Goal: Task Accomplishment & Management: Manage account settings

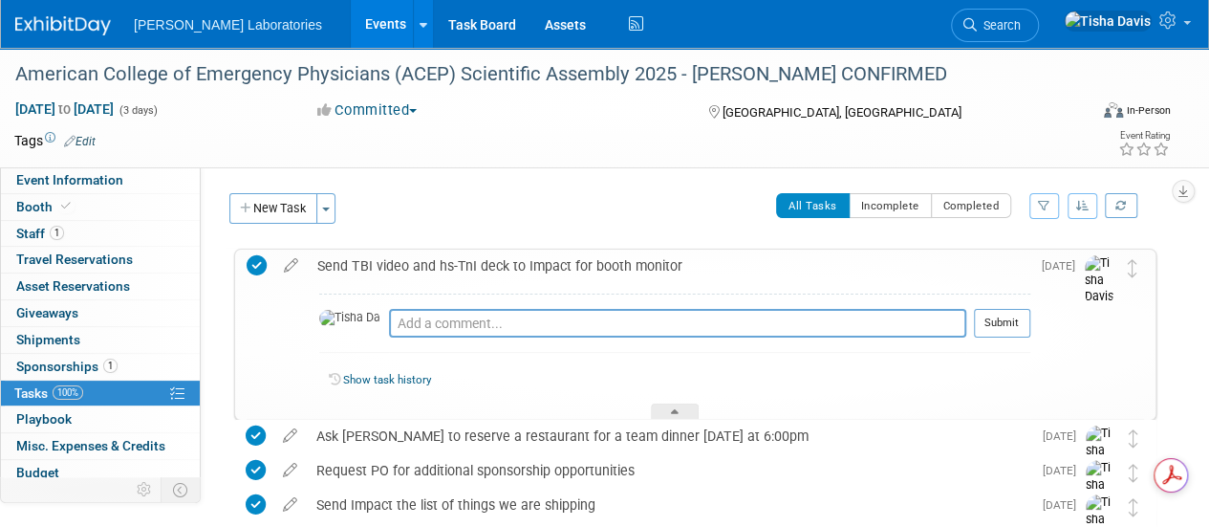
click at [351, 24] on link "Events" at bounding box center [386, 24] width 70 height 48
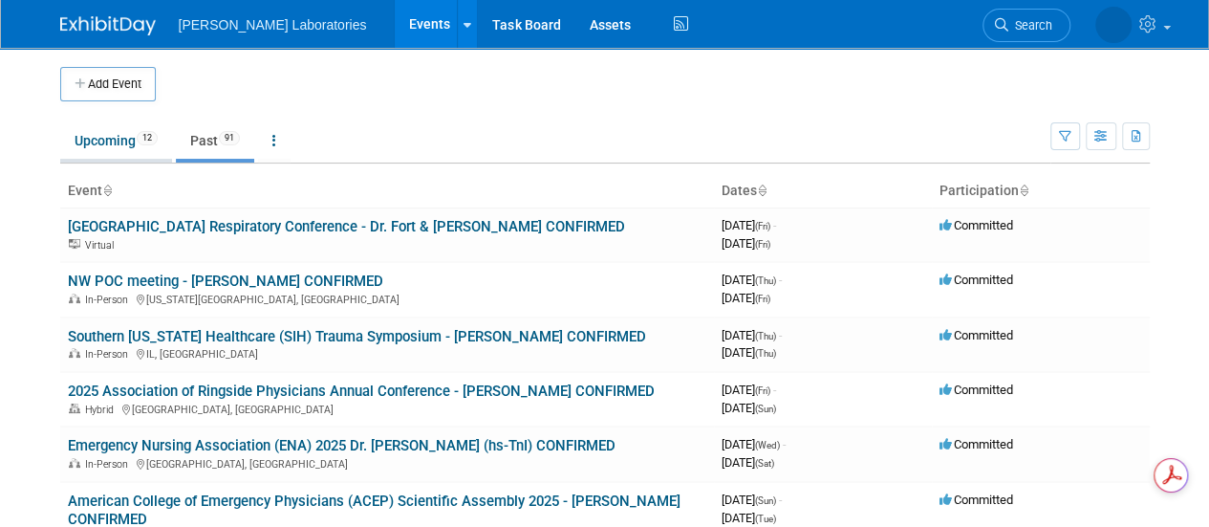
click at [93, 139] on link "Upcoming 12" at bounding box center [116, 140] width 112 height 36
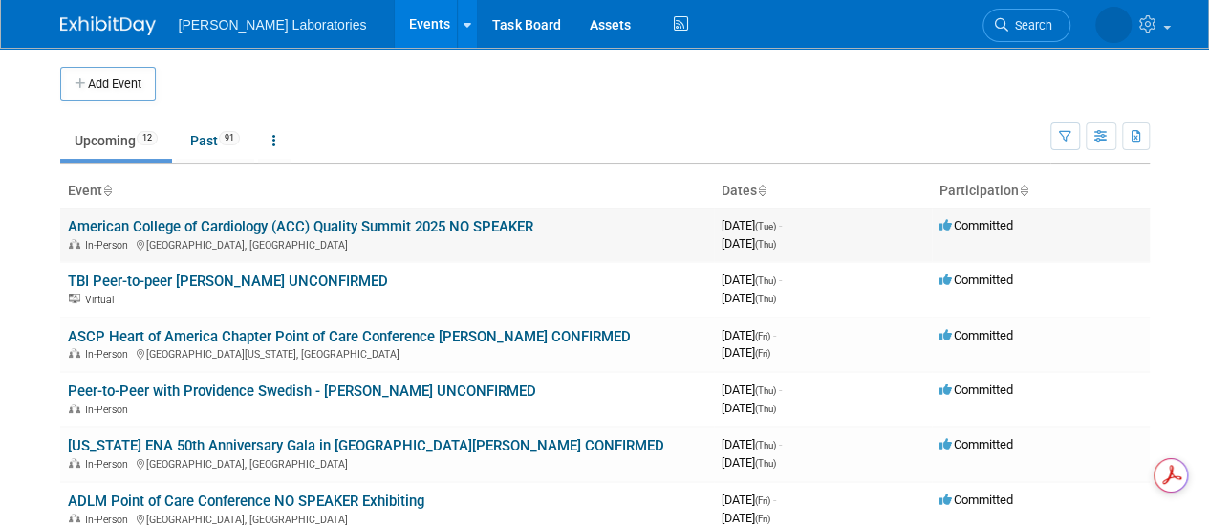
click at [237, 219] on link "American College of Cardiology (ACC) Quality Summit 2025 NO SPEAKER" at bounding box center [301, 226] width 466 height 17
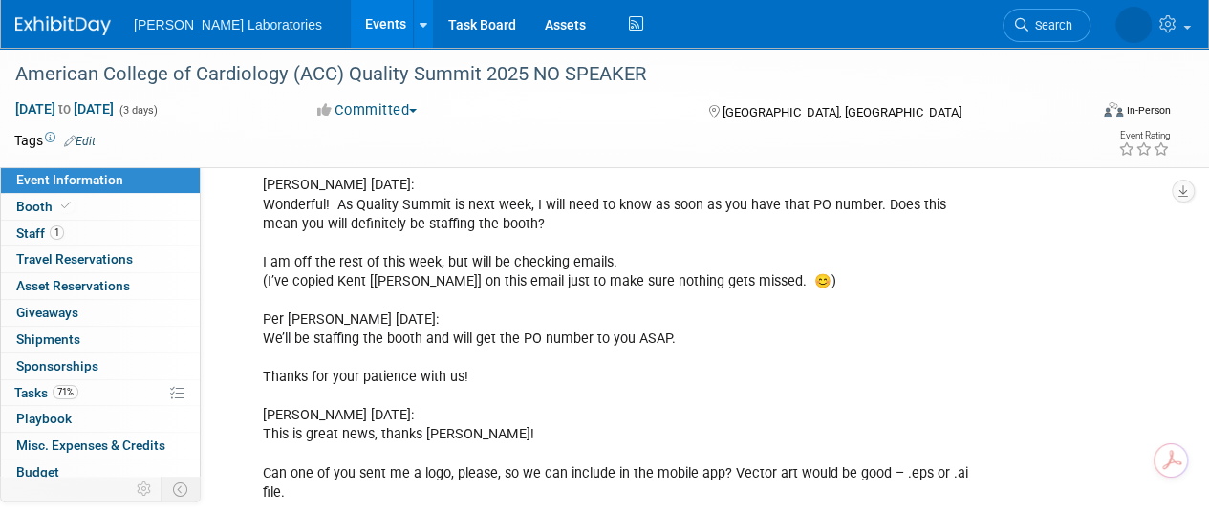
scroll to position [1354, 0]
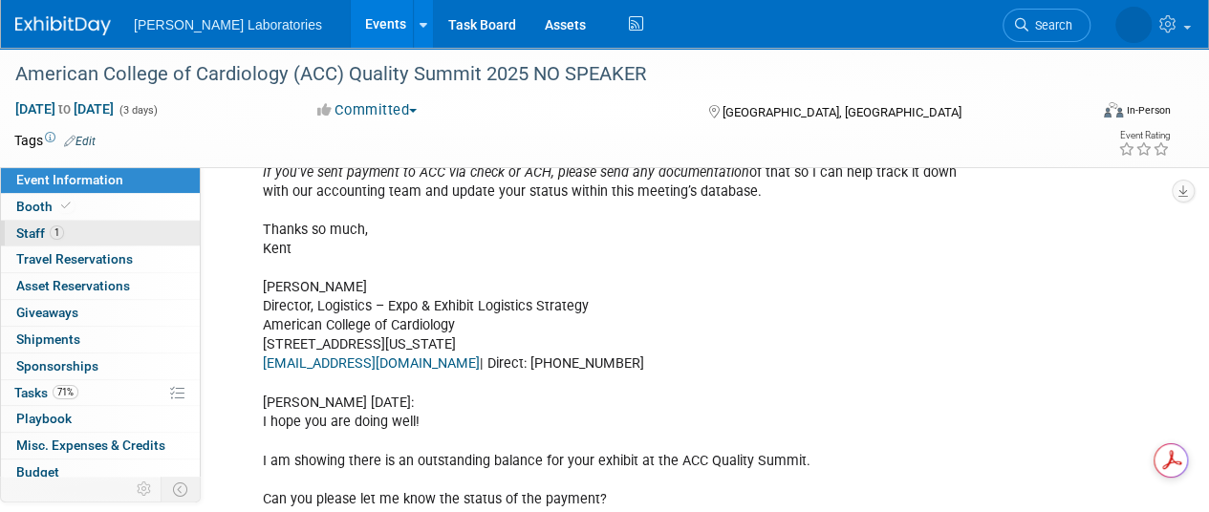
click at [25, 238] on span "Staff 1" at bounding box center [40, 233] width 48 height 15
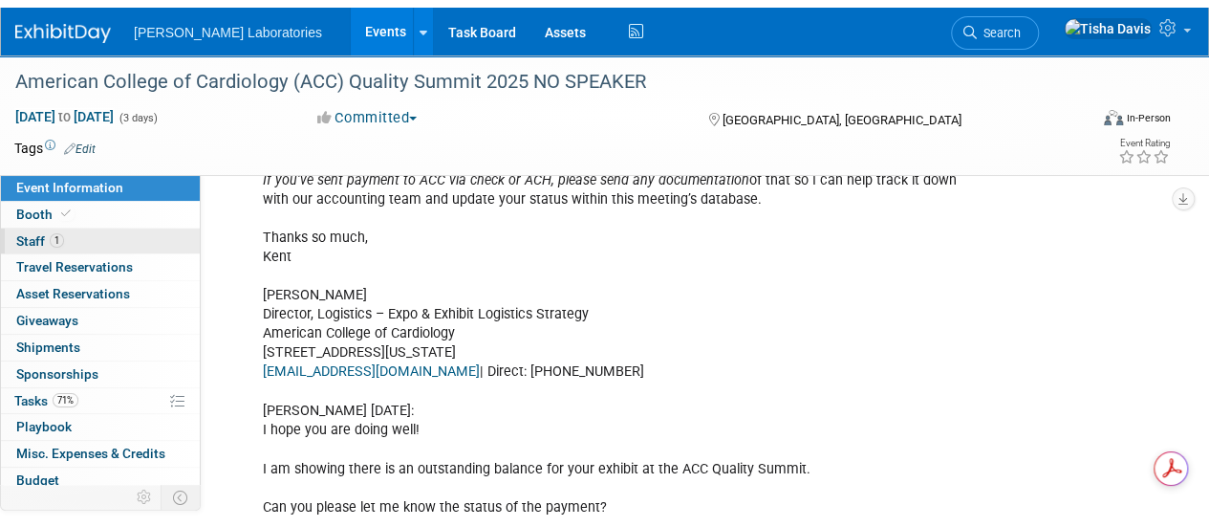
scroll to position [0, 0]
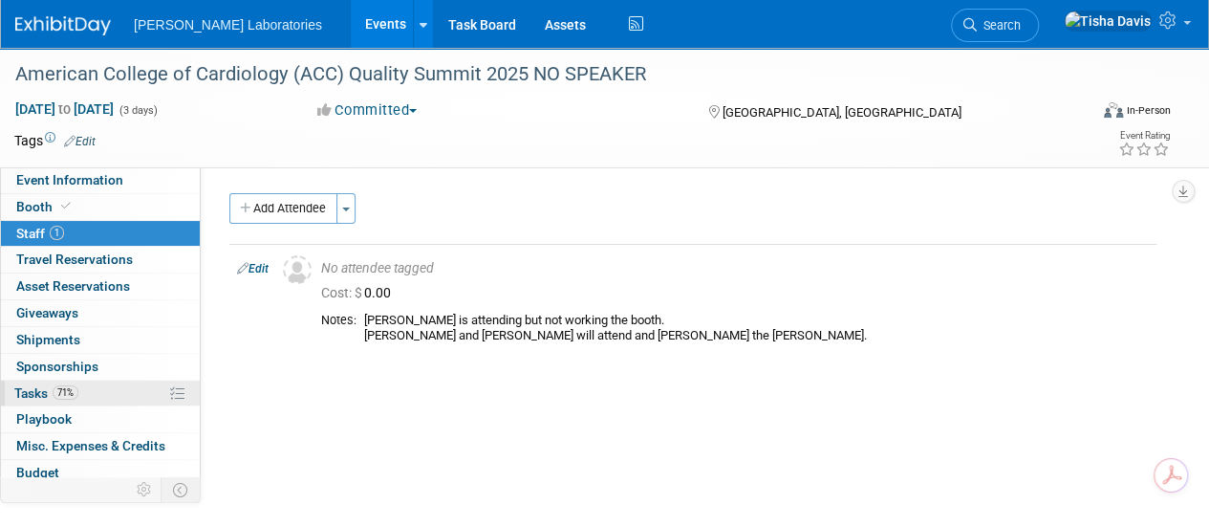
click at [31, 391] on span "Tasks 71%" at bounding box center [46, 392] width 64 height 15
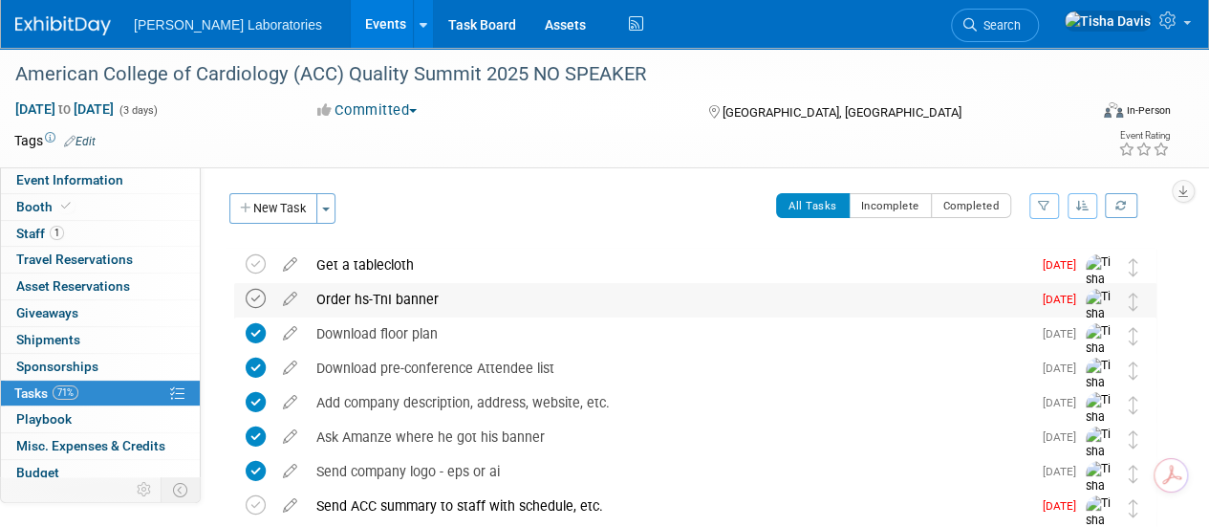
click at [256, 298] on icon at bounding box center [256, 299] width 20 height 20
click at [287, 211] on button "New Task" at bounding box center [273, 208] width 88 height 31
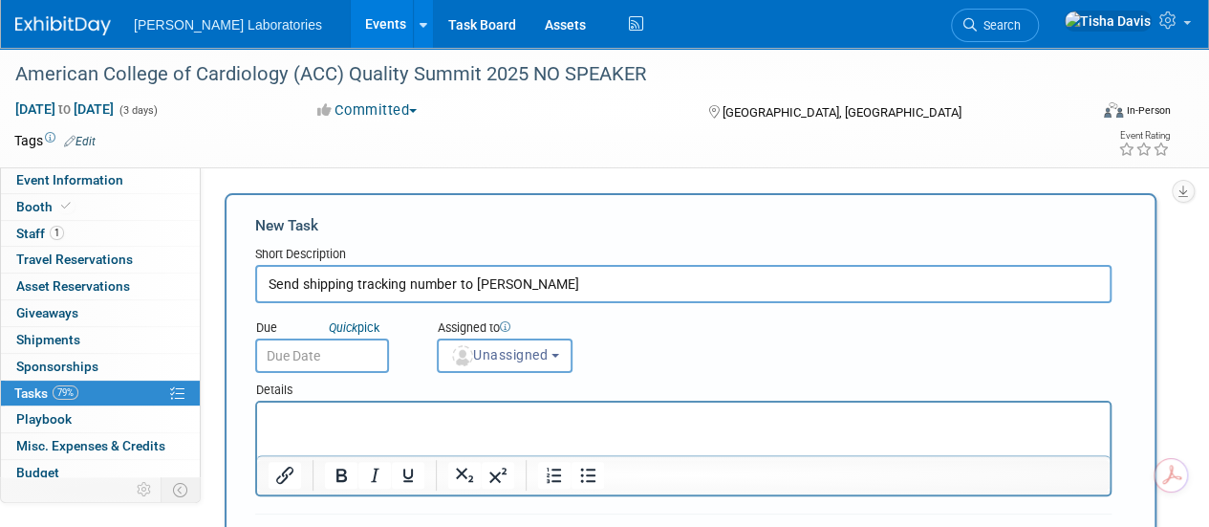
type input "Send shipping tracking number to Stacey"
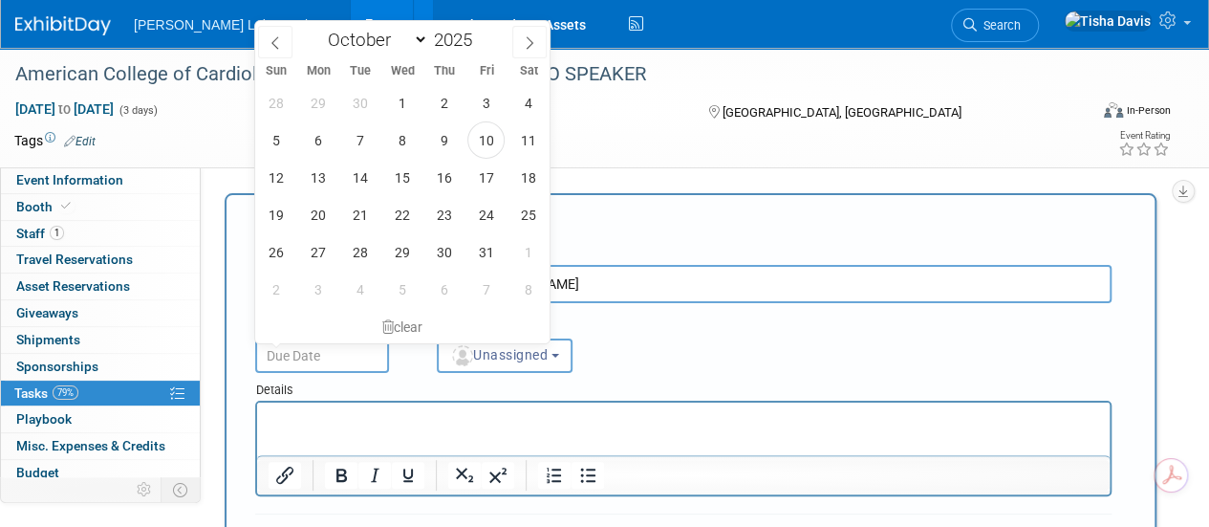
drag, startPoint x: 330, startPoint y: 349, endPoint x: 294, endPoint y: 364, distance: 38.5
click at [294, 364] on input "text" at bounding box center [322, 355] width 134 height 34
click at [325, 178] on span "13" at bounding box center [317, 177] width 37 height 37
type input "Oct 13, 2025"
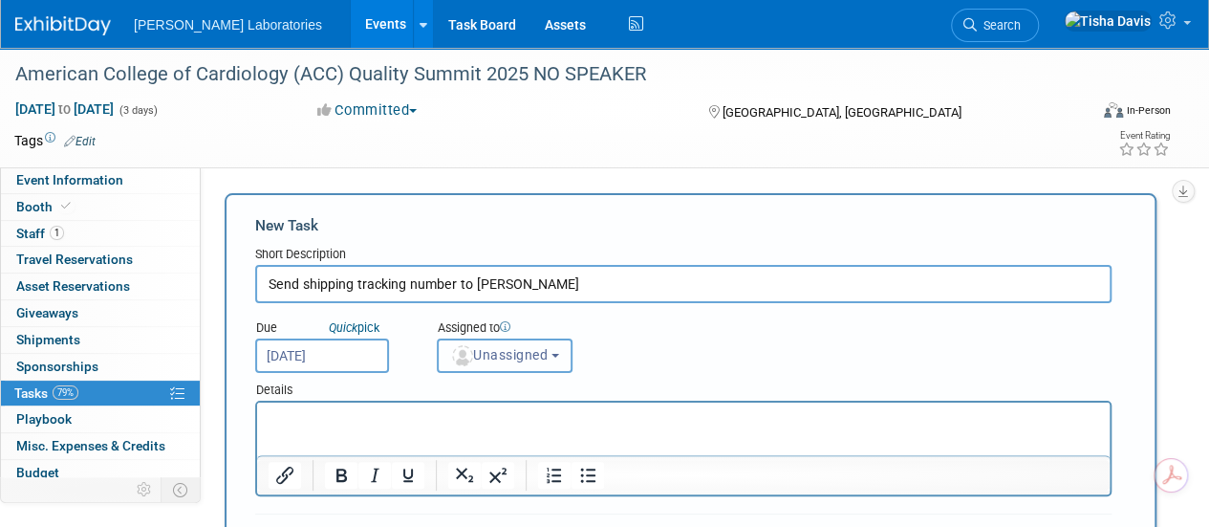
click at [558, 355] on button "Unassigned" at bounding box center [505, 355] width 136 height 34
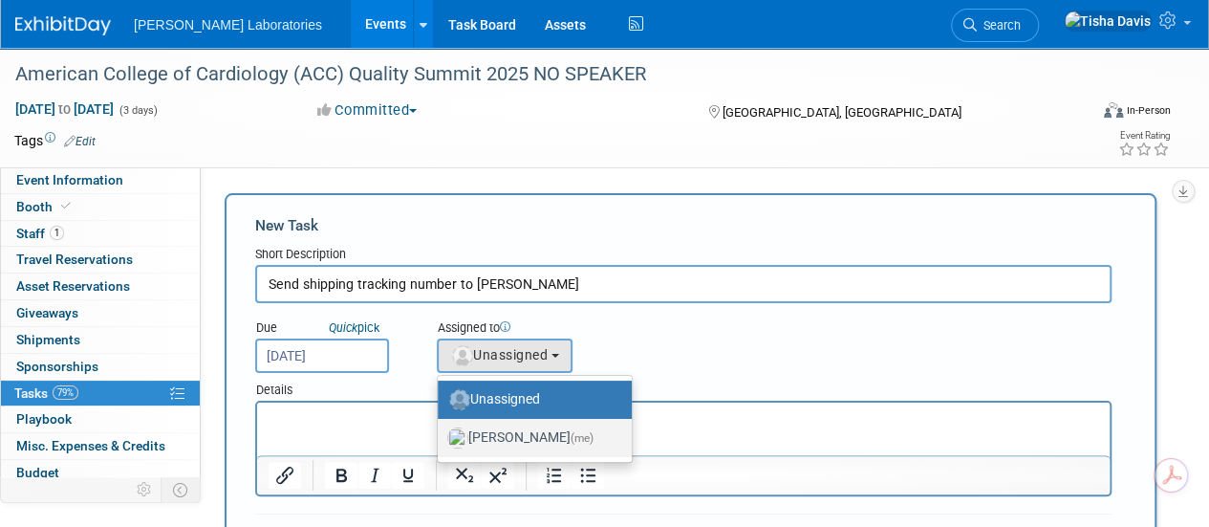
click at [510, 430] on label "[PERSON_NAME] (me)" at bounding box center [529, 438] width 165 height 31
click at [441, 430] on input "[PERSON_NAME] (me)" at bounding box center [434, 435] width 12 height 12
select select "2770856e-d6b1-4121-bfe1-202d7e478624"
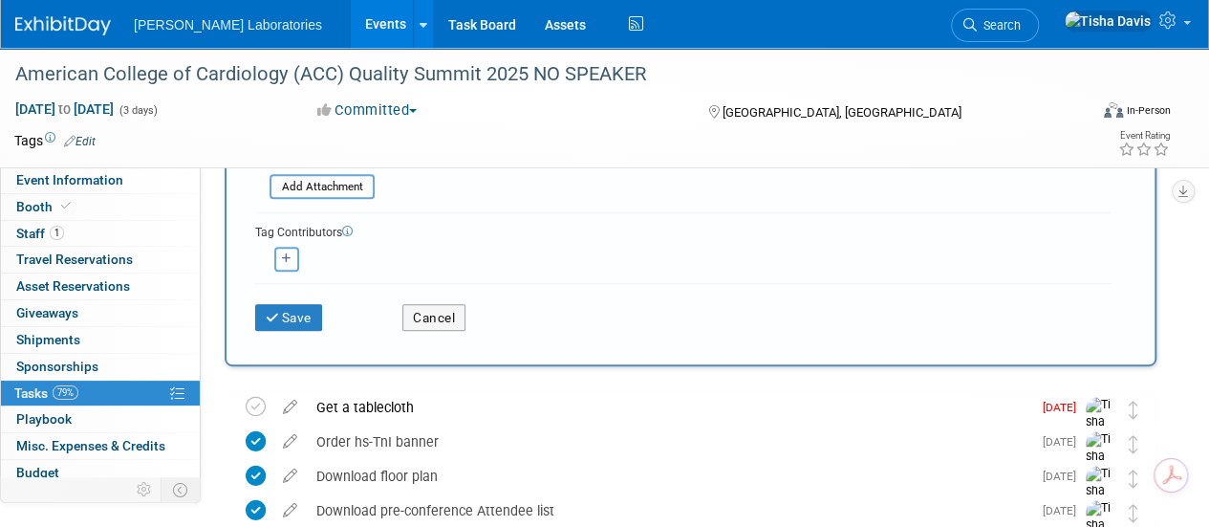
scroll to position [384, 0]
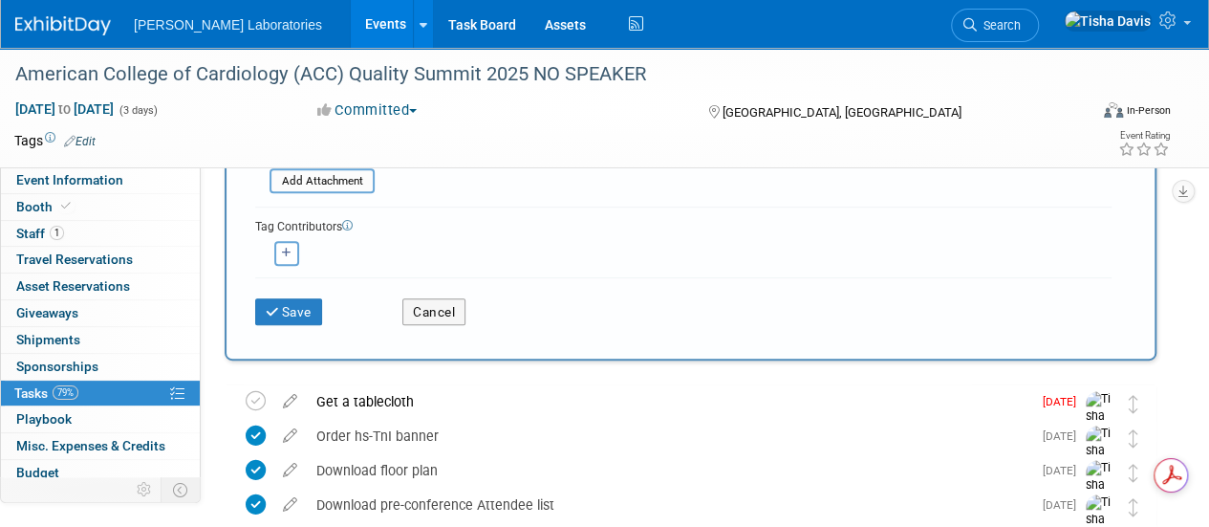
click at [322, 286] on div "Save" at bounding box center [314, 305] width 147 height 39
click at [297, 306] on button "Save" at bounding box center [288, 311] width 67 height 27
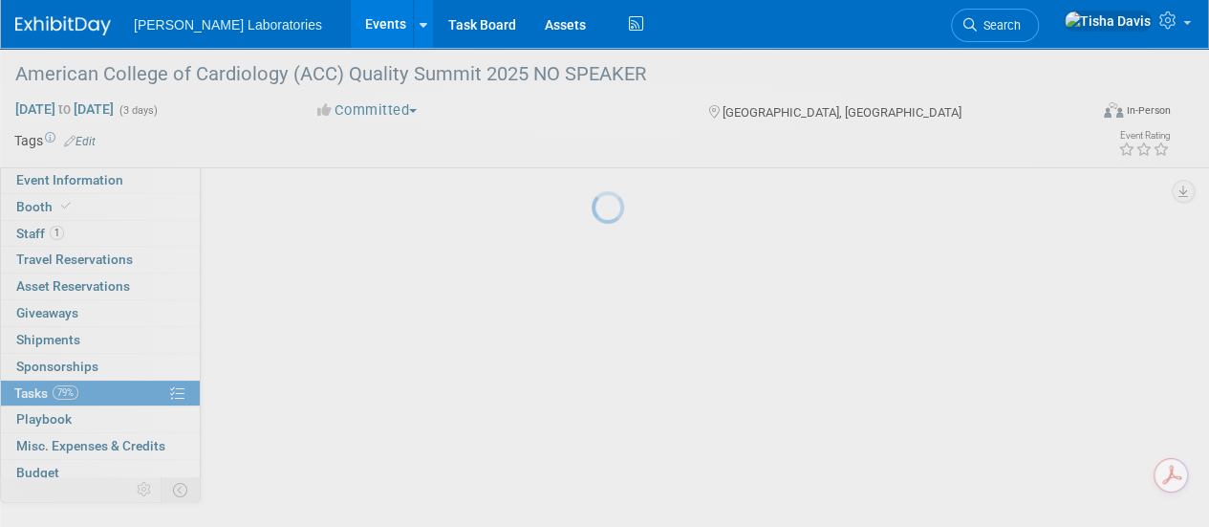
scroll to position [73, 0]
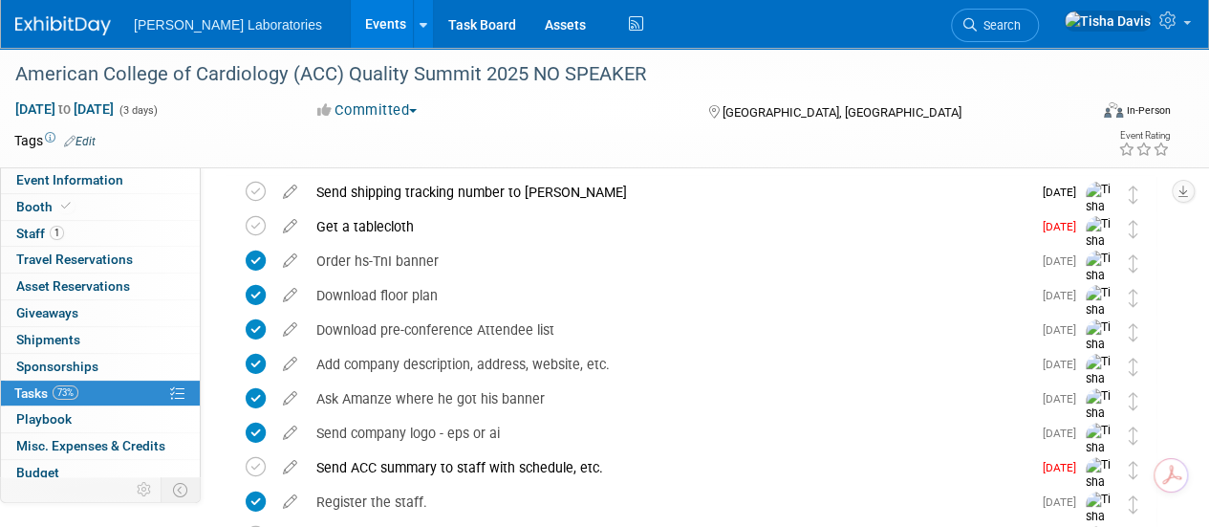
click at [351, 27] on link "Events" at bounding box center [386, 24] width 70 height 48
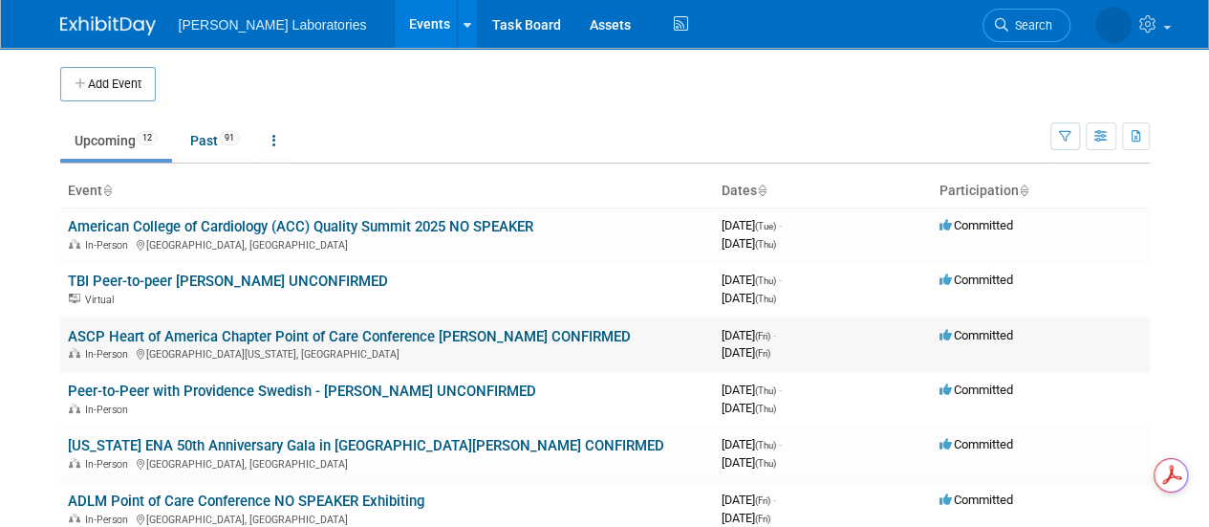
click at [354, 337] on link "ASCP Heart of America Chapter Point of Care Conference [PERSON_NAME] CONFIRMED" at bounding box center [349, 336] width 563 height 17
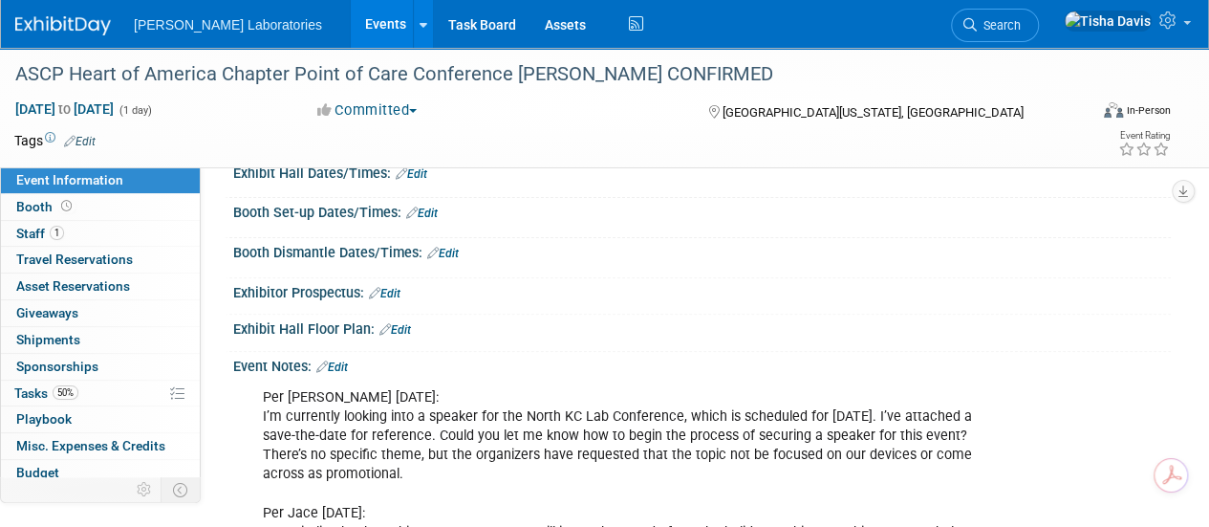
scroll to position [200, 0]
click at [340, 362] on link "Edit" at bounding box center [332, 365] width 32 height 13
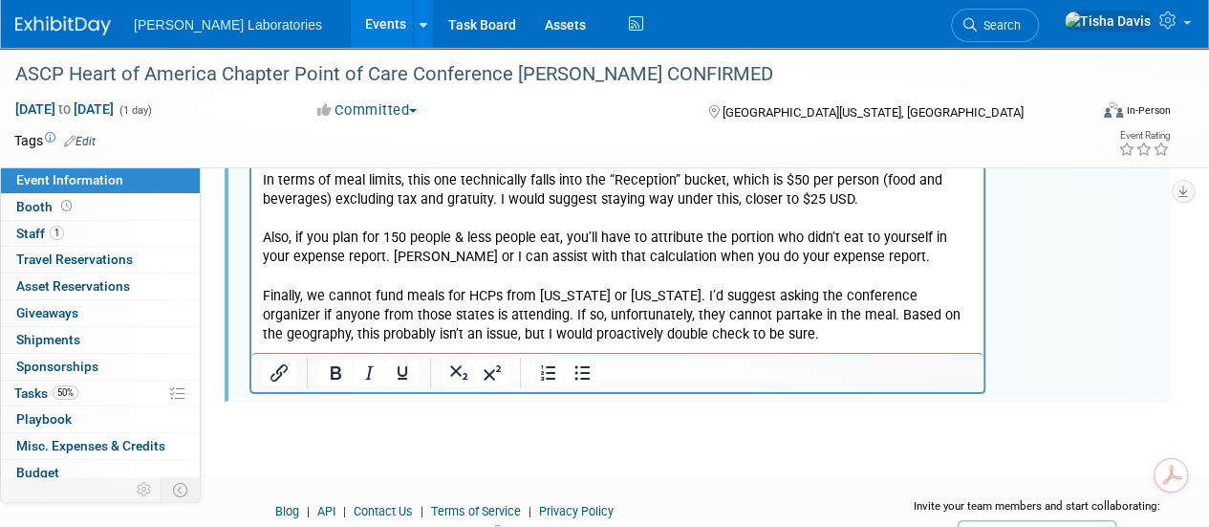
scroll to position [3624, 0]
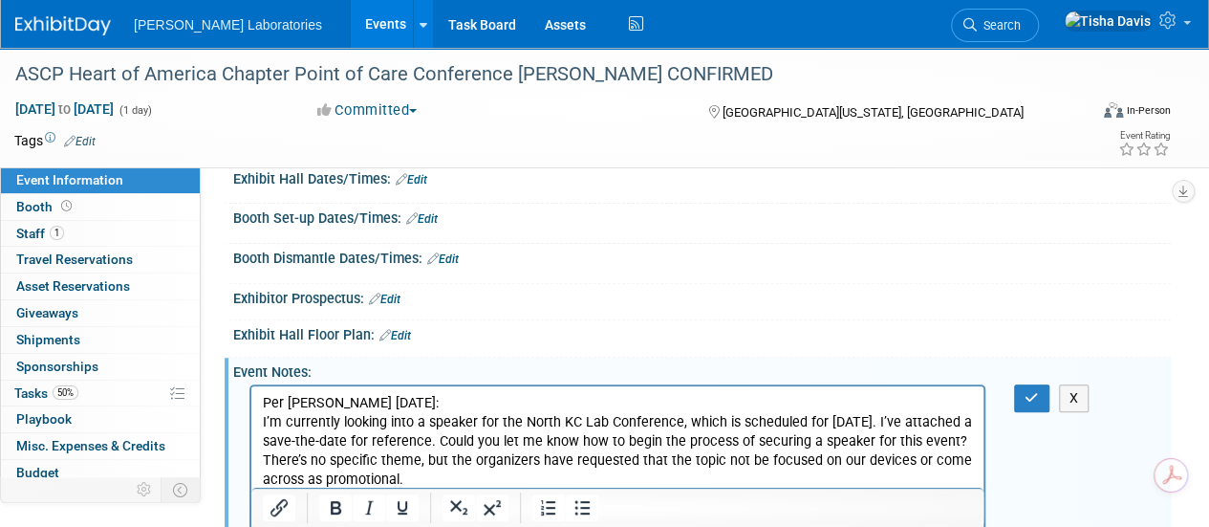
scroll to position [189, 0]
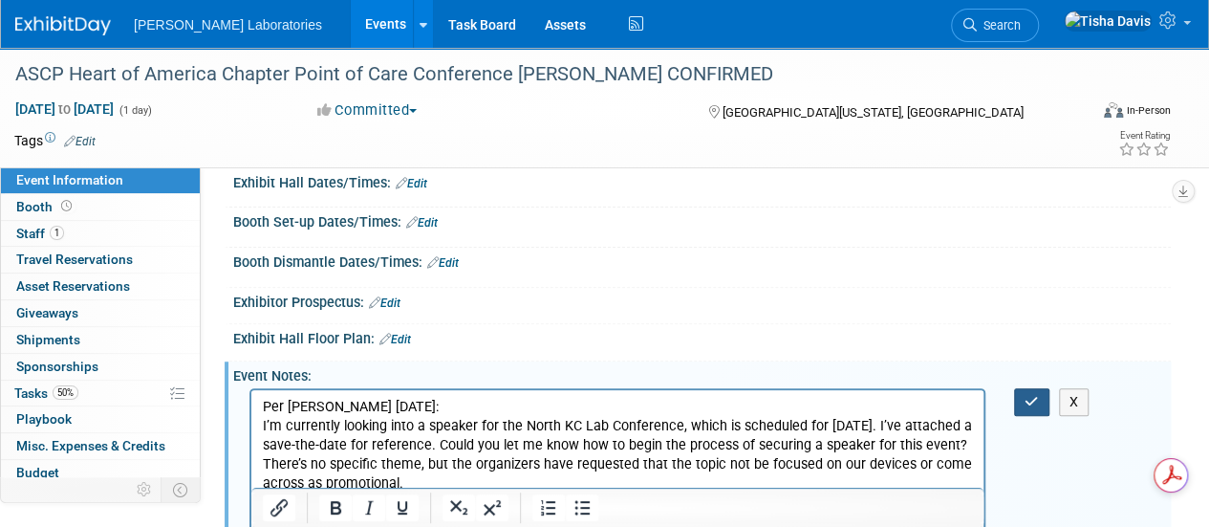
click at [1032, 395] on icon "button" at bounding box center [1032, 401] width 14 height 13
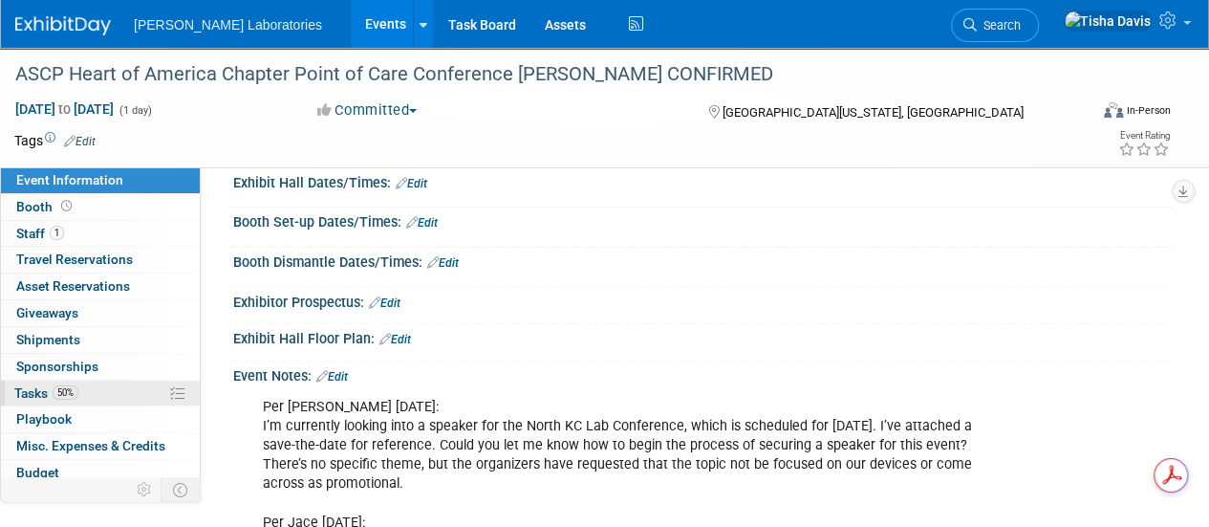
click at [42, 389] on span "Tasks 50%" at bounding box center [46, 392] width 64 height 15
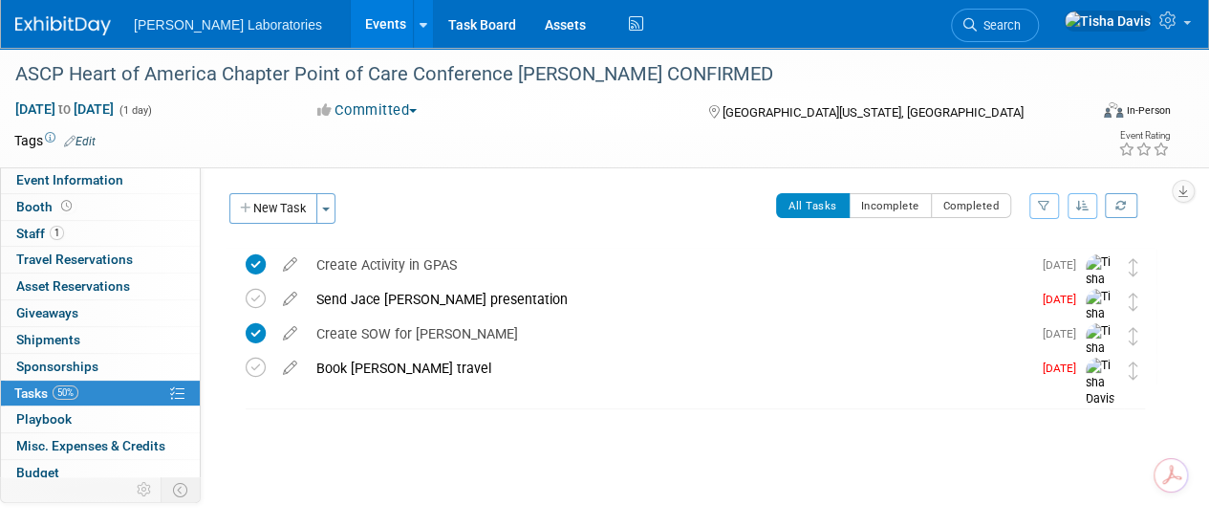
click at [42, 389] on span "Tasks 50%" at bounding box center [46, 392] width 64 height 15
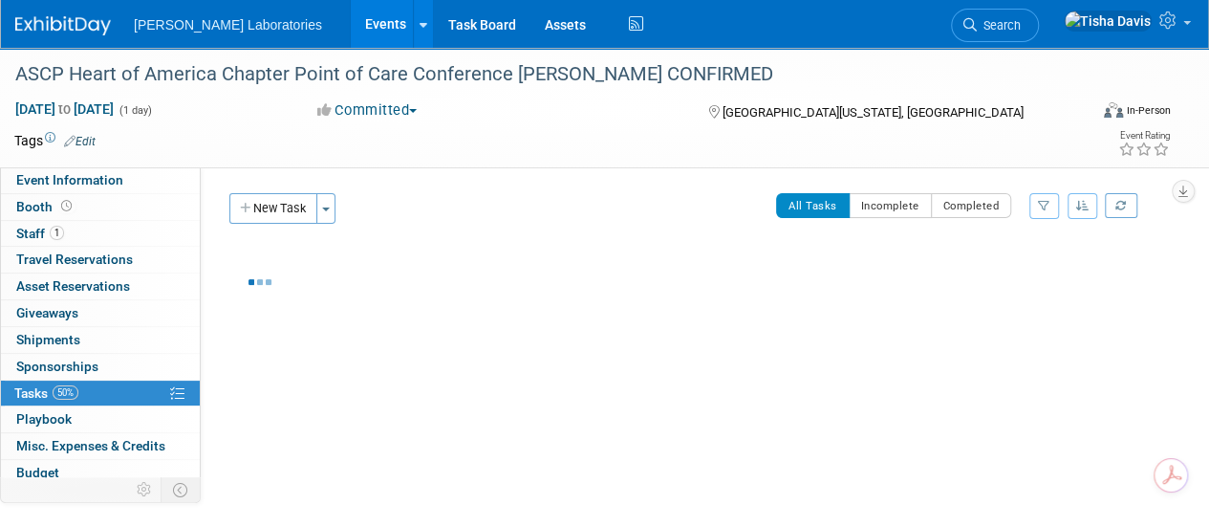
click at [42, 389] on span "Tasks 50%" at bounding box center [46, 392] width 64 height 15
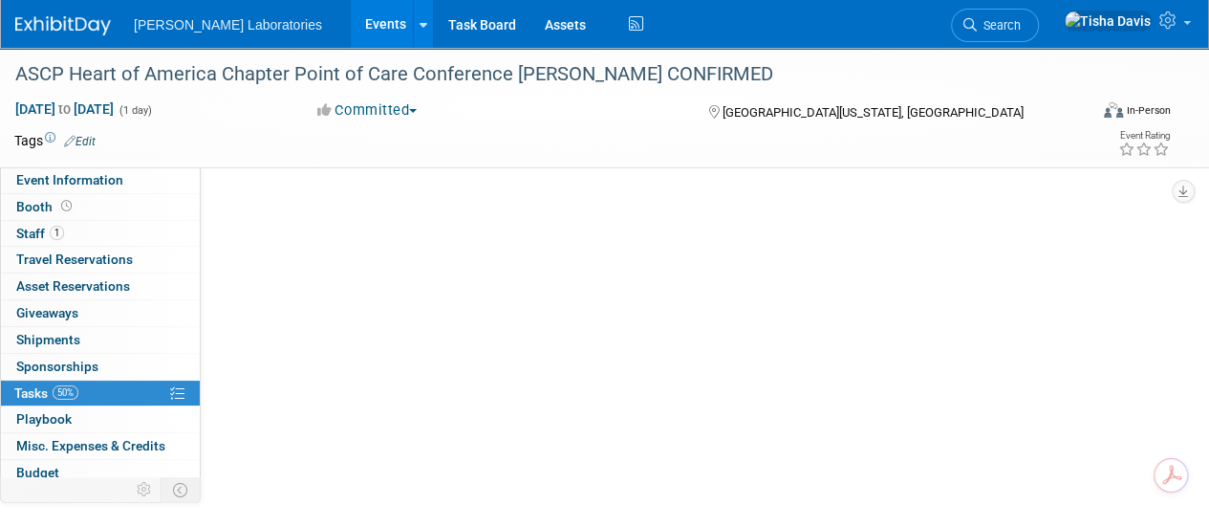
click at [42, 389] on span "Tasks 50%" at bounding box center [46, 392] width 64 height 15
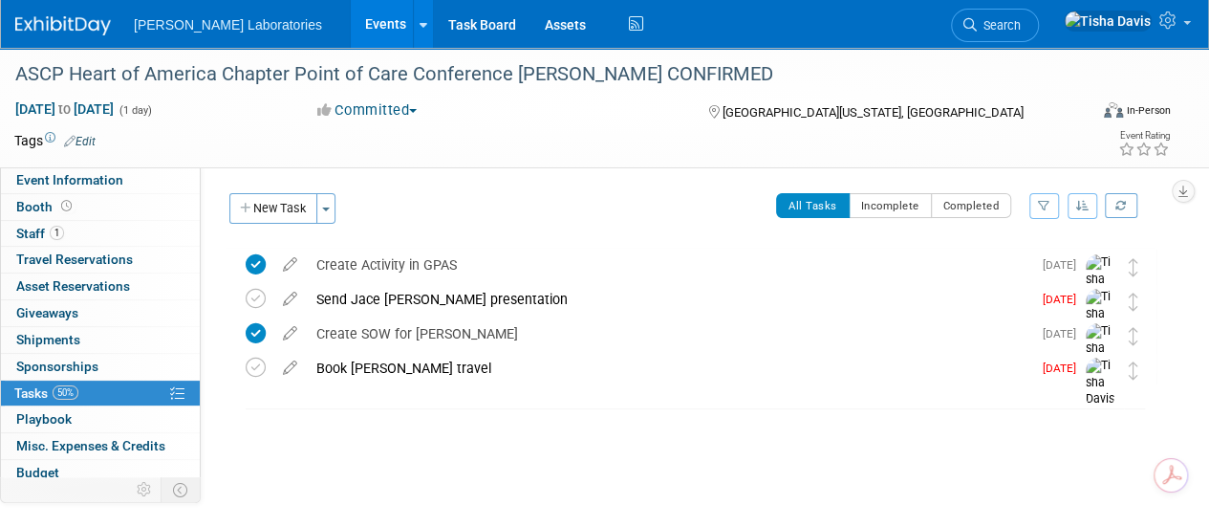
click at [510, 458] on div "ASCP Heart of America Chapter Point of Care Conference Dr. Mahler CONFIRMED Nor…" at bounding box center [691, 355] width 932 height 215
drag, startPoint x: 631, startPoint y: 467, endPoint x: 681, endPoint y: 469, distance: 49.8
click at [681, 469] on div "Event Website: Edit Event Venue Name: North Kansas City Hospital Event Venue Ad…" at bounding box center [686, 364] width 970 height 395
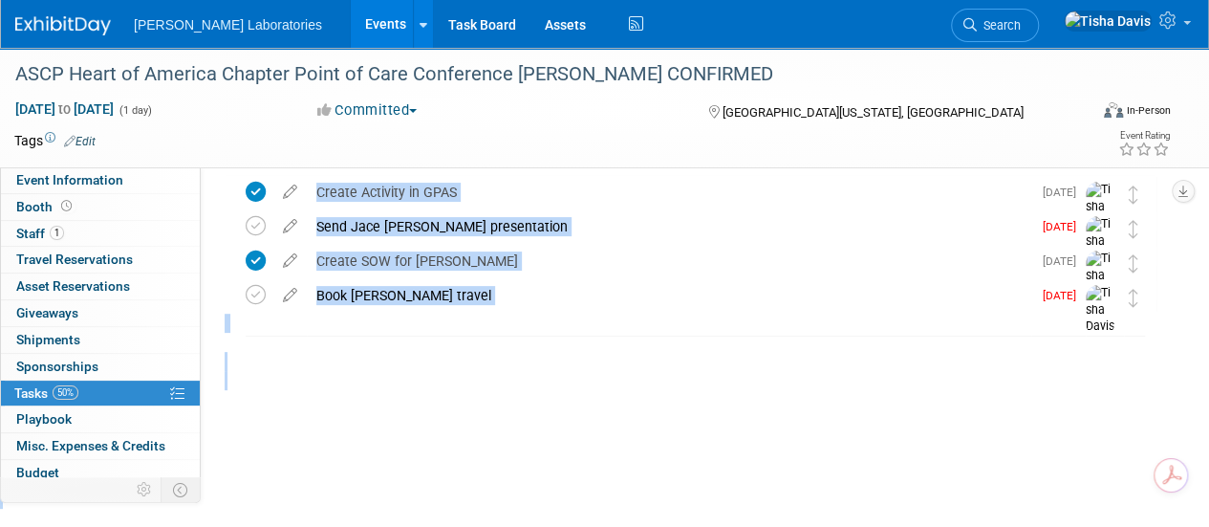
drag, startPoint x: 681, startPoint y: 469, endPoint x: 746, endPoint y: 555, distance: 107.8
click at [746, 454] on html "Abbott Laboratories Events Add Event Bulk Upload Events Shareable Event Boards …" at bounding box center [604, 190] width 1209 height 527
click at [738, 479] on div "Event Website: Edit Event Venue Name: North Kansas City Hospital Event Venue Ad…" at bounding box center [686, 292] width 970 height 395
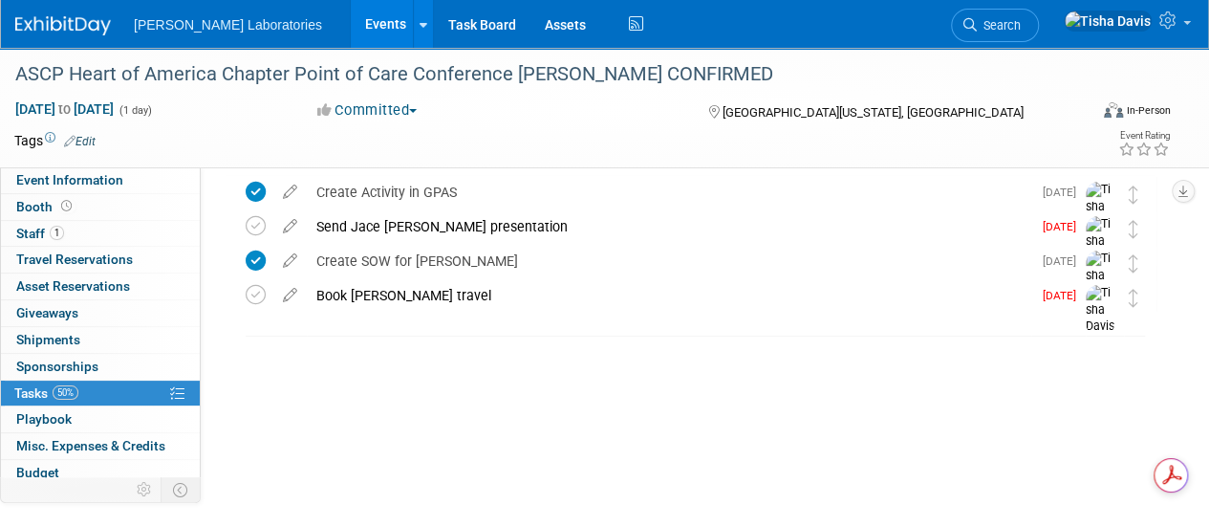
click at [351, 22] on link "Events" at bounding box center [386, 24] width 70 height 48
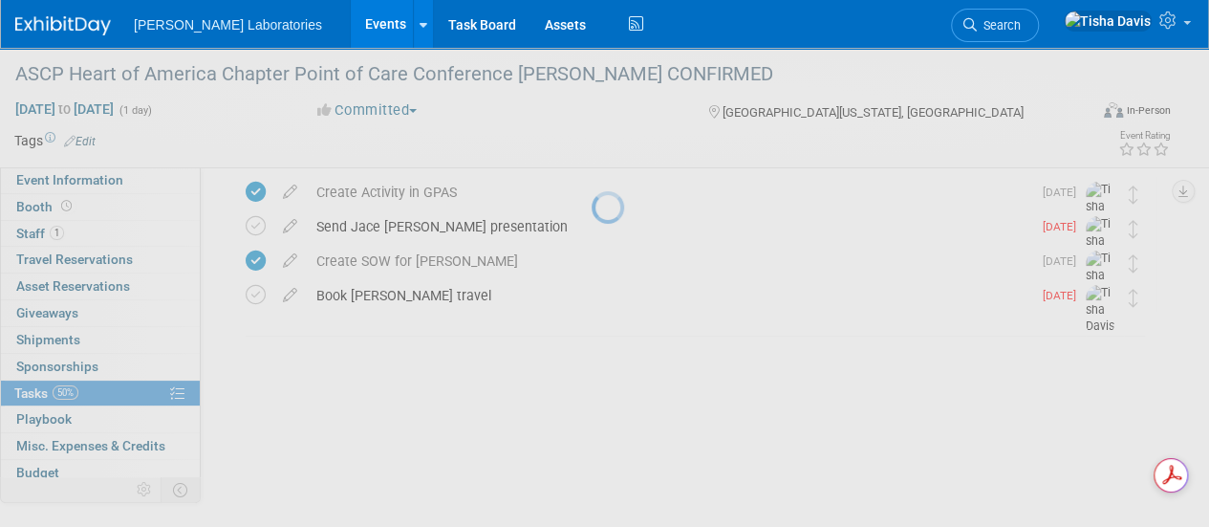
click at [351, 22] on link "Events" at bounding box center [386, 24] width 70 height 48
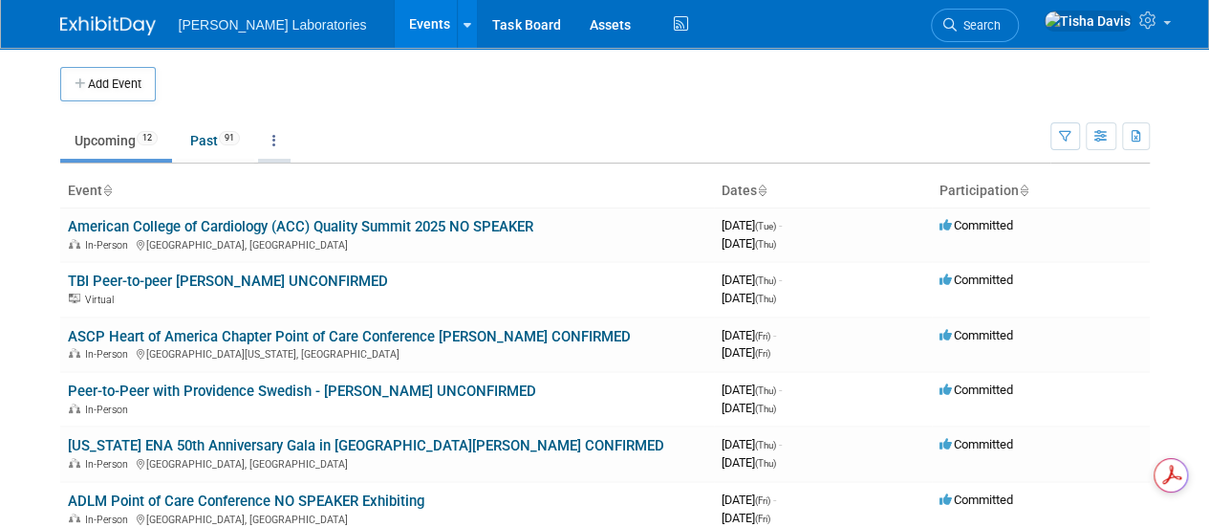
click at [287, 158] on link at bounding box center [274, 140] width 33 height 36
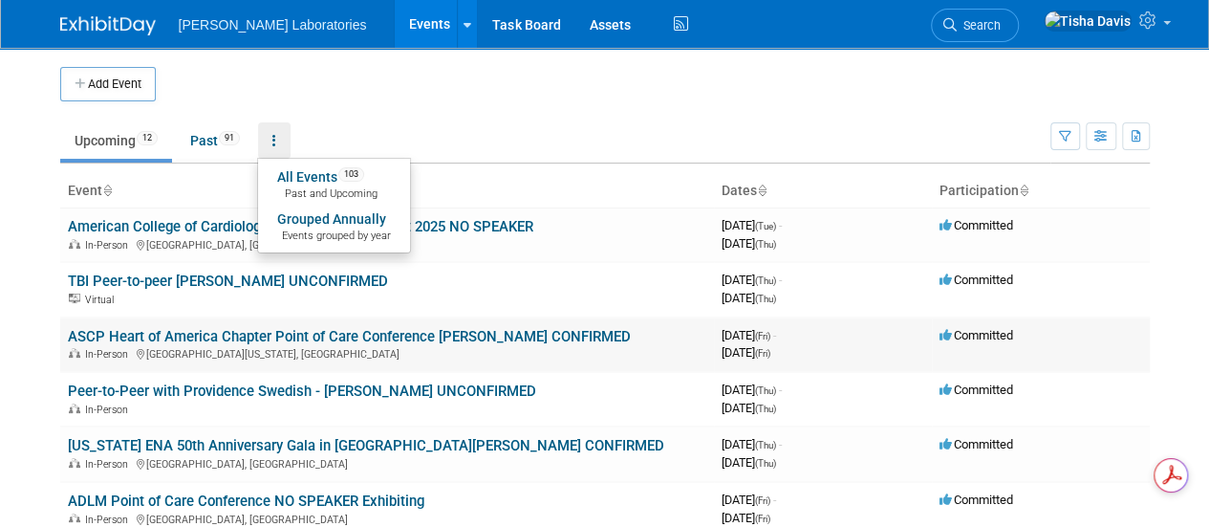
click at [278, 343] on link "ASCP Heart of America Chapter Point of Care Conference [PERSON_NAME] CONFIRMED" at bounding box center [349, 336] width 563 height 17
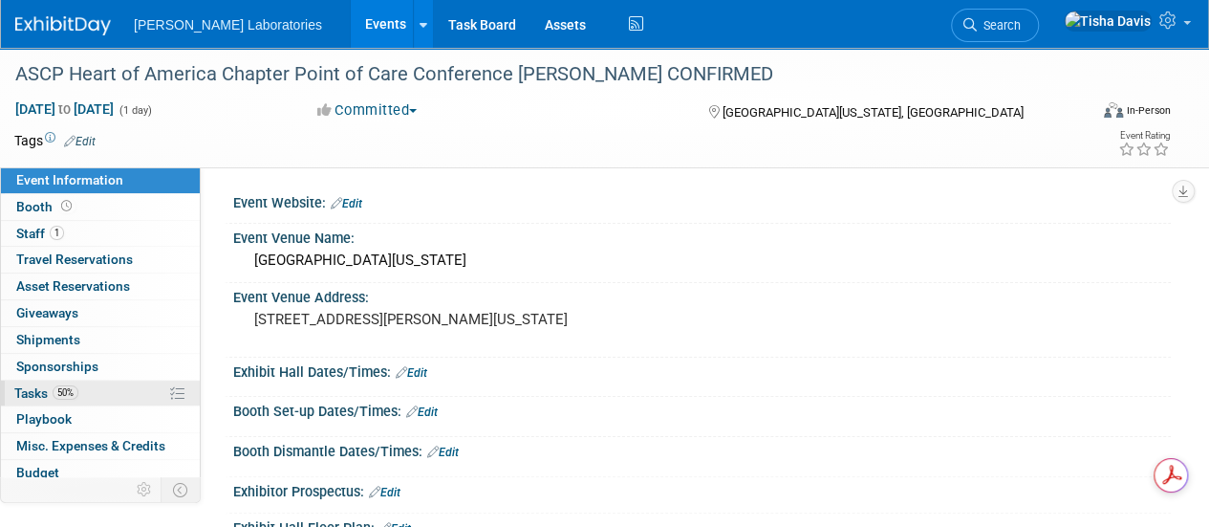
click at [25, 393] on span "Tasks 50%" at bounding box center [46, 392] width 64 height 15
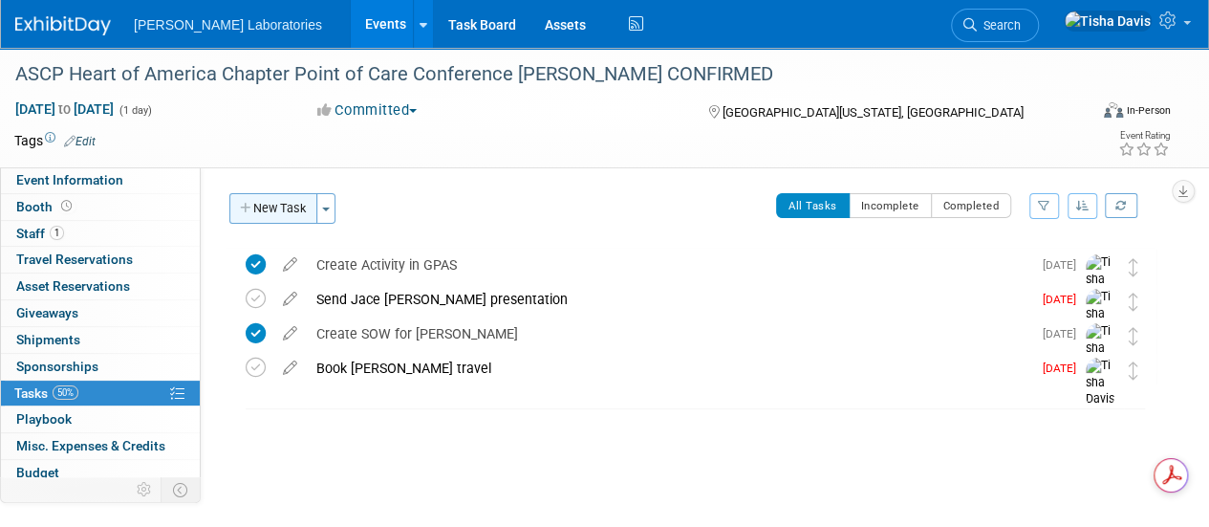
click at [279, 203] on button "New Task" at bounding box center [273, 208] width 88 height 31
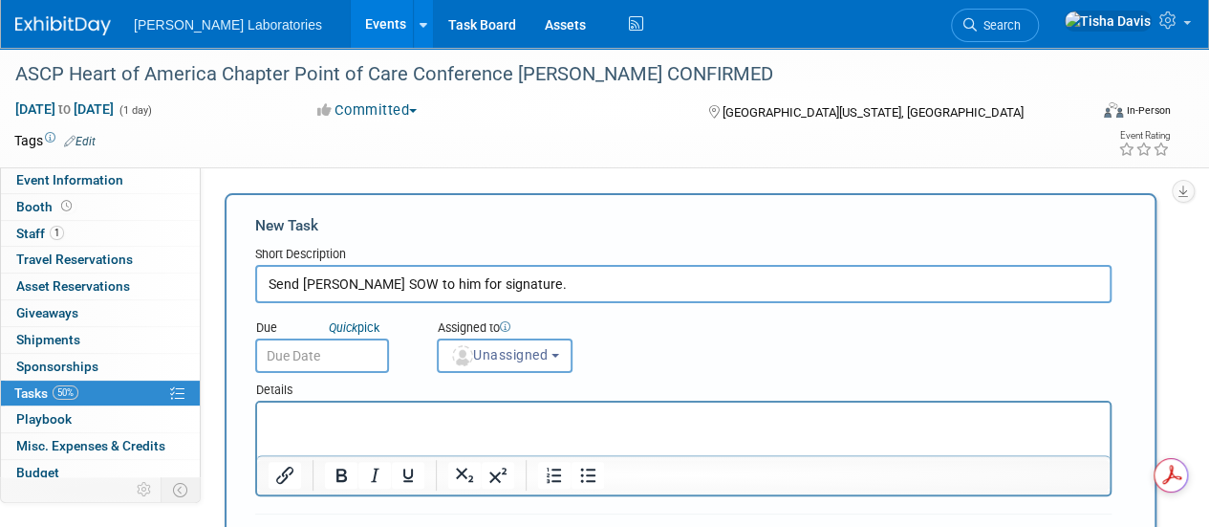
type input "Send [PERSON_NAME] SOW to him for signature."
click at [296, 355] on input "text" at bounding box center [322, 355] width 134 height 34
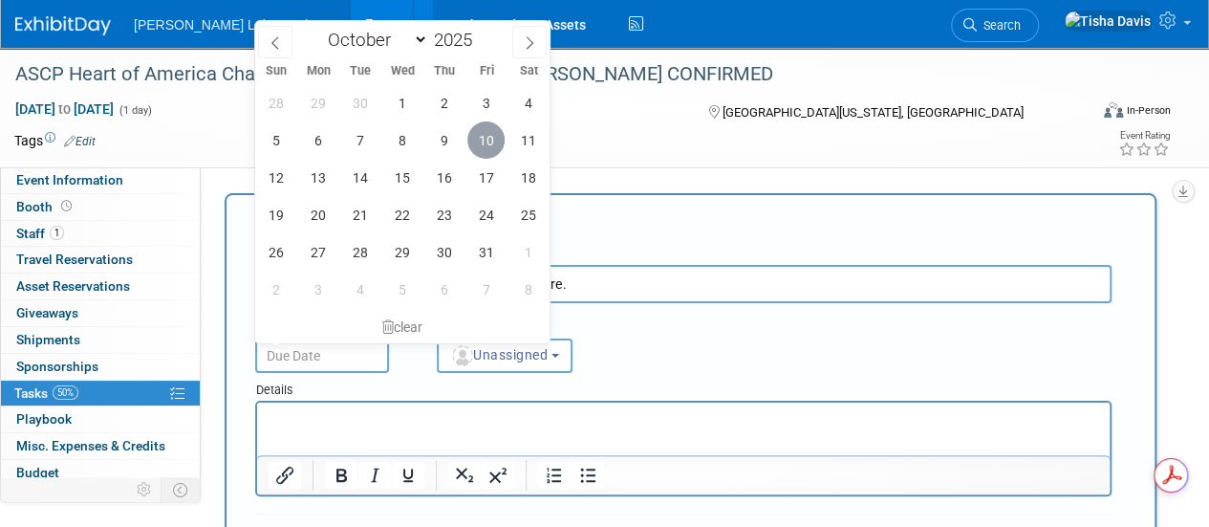
click at [489, 152] on span "10" at bounding box center [485, 139] width 37 height 37
type input "Oct 10, 2025"
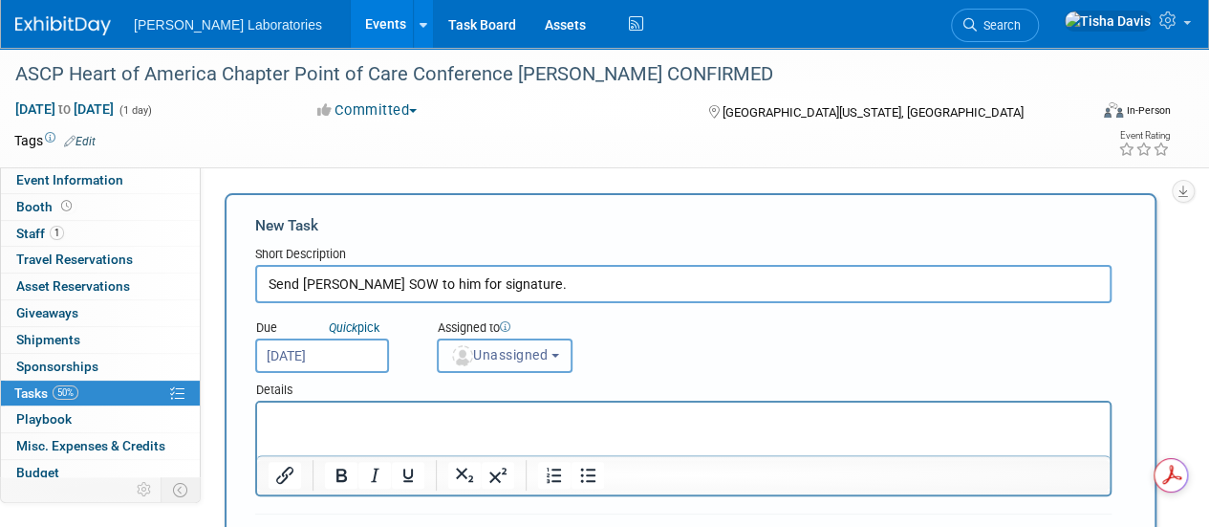
click at [559, 357] on b "button" at bounding box center [556, 356] width 8 height 4
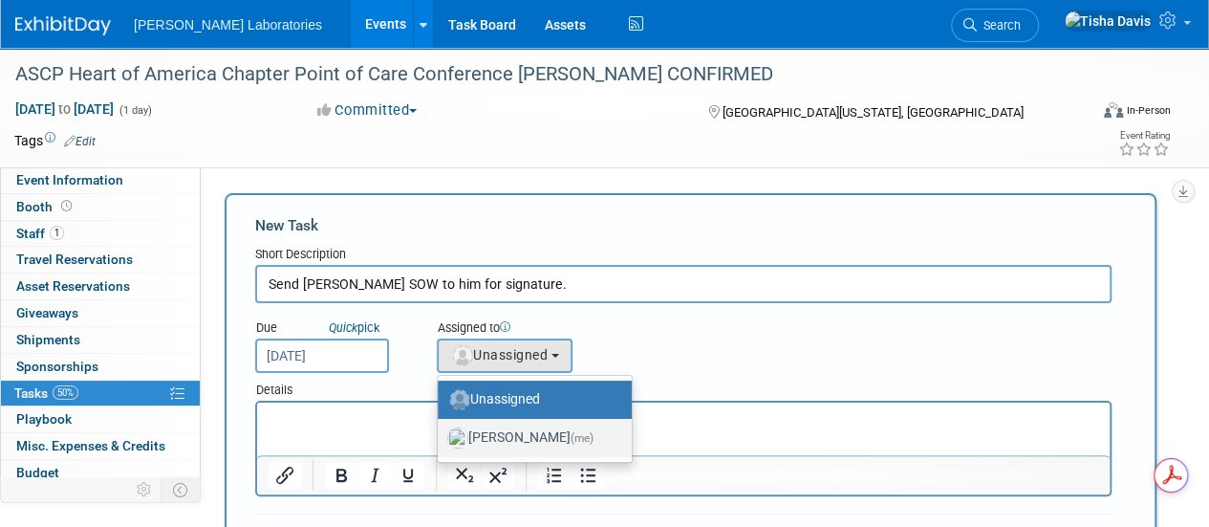
click at [532, 445] on label "Tisha Davis (me)" at bounding box center [529, 438] width 165 height 31
click at [441, 442] on input "Tisha Davis (me)" at bounding box center [434, 435] width 12 height 12
select select "2770856e-d6b1-4121-bfe1-202d7e478624"
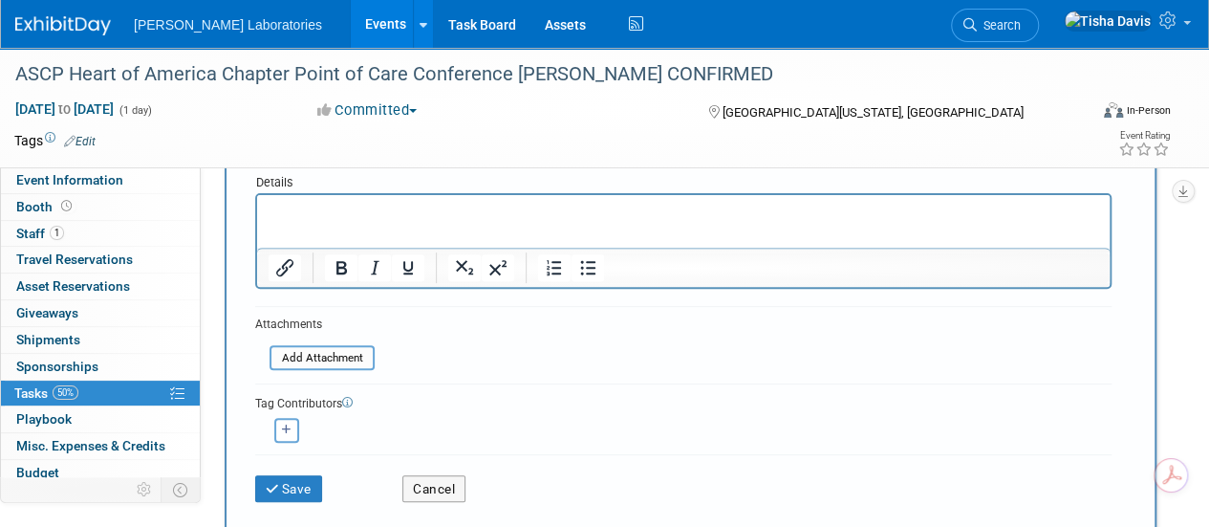
scroll to position [208, 0]
click at [307, 485] on button "Save" at bounding box center [288, 487] width 67 height 27
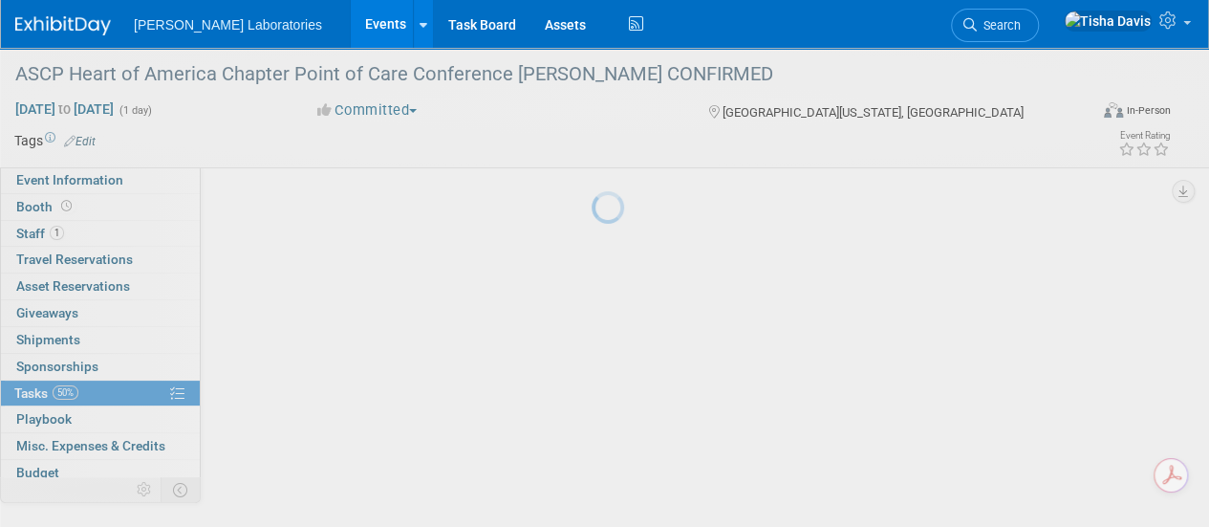
scroll to position [73, 0]
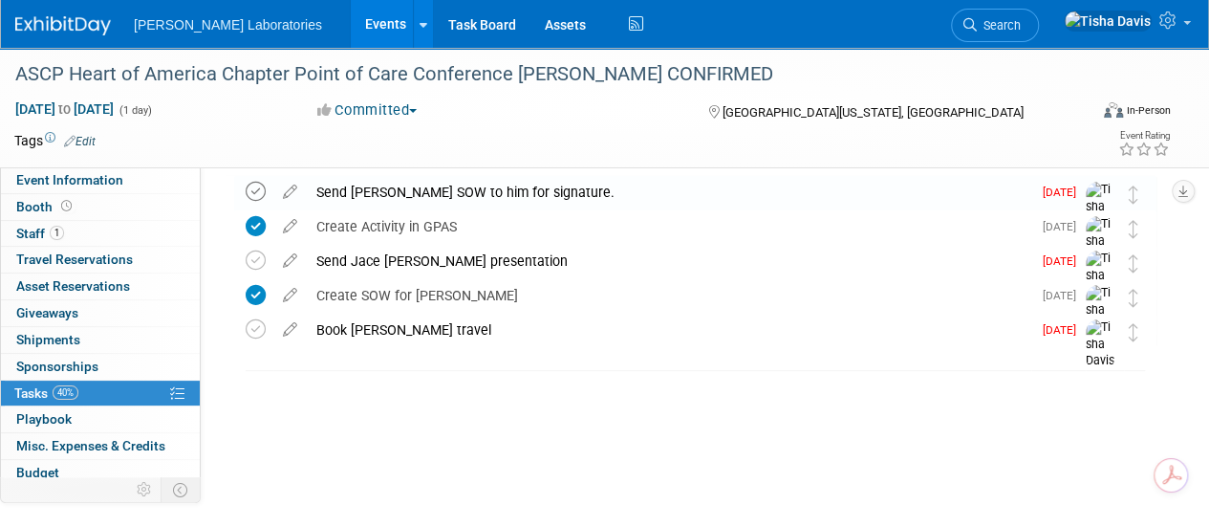
click at [260, 191] on icon at bounding box center [256, 192] width 20 height 20
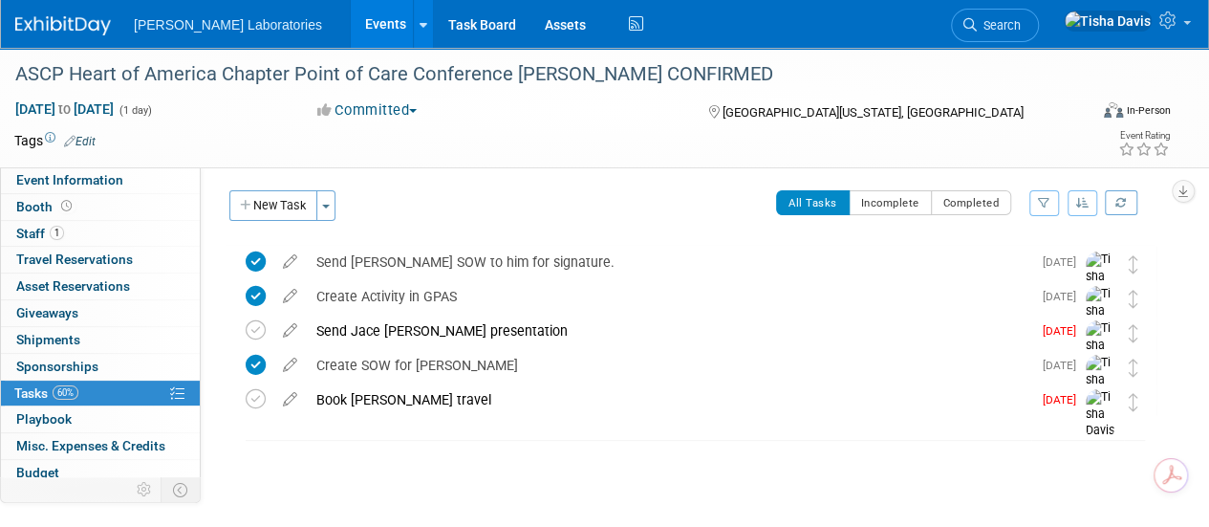
scroll to position [0, 0]
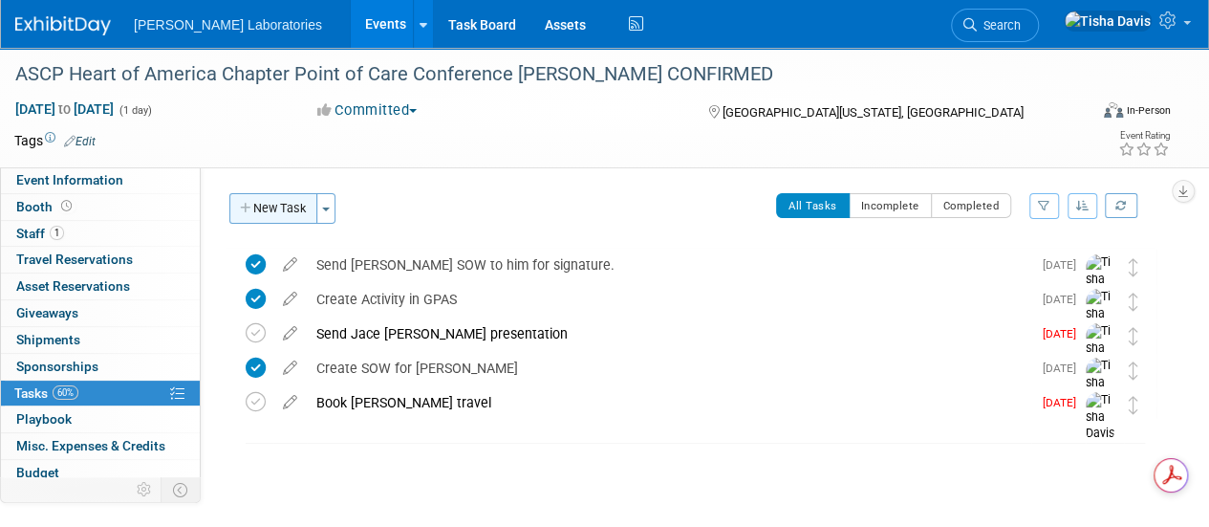
click at [285, 206] on button "New Task" at bounding box center [273, 208] width 88 height 31
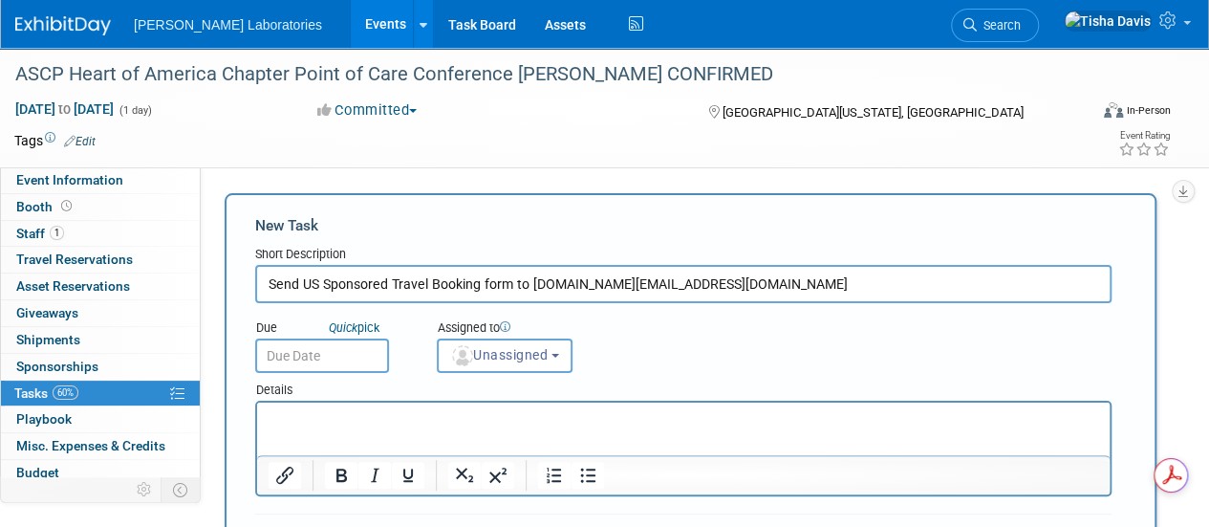
type input "Send US Sponsored Travel Booking form to Abbott.US@contactcwt.com"
click at [285, 348] on input "text" at bounding box center [322, 355] width 134 height 34
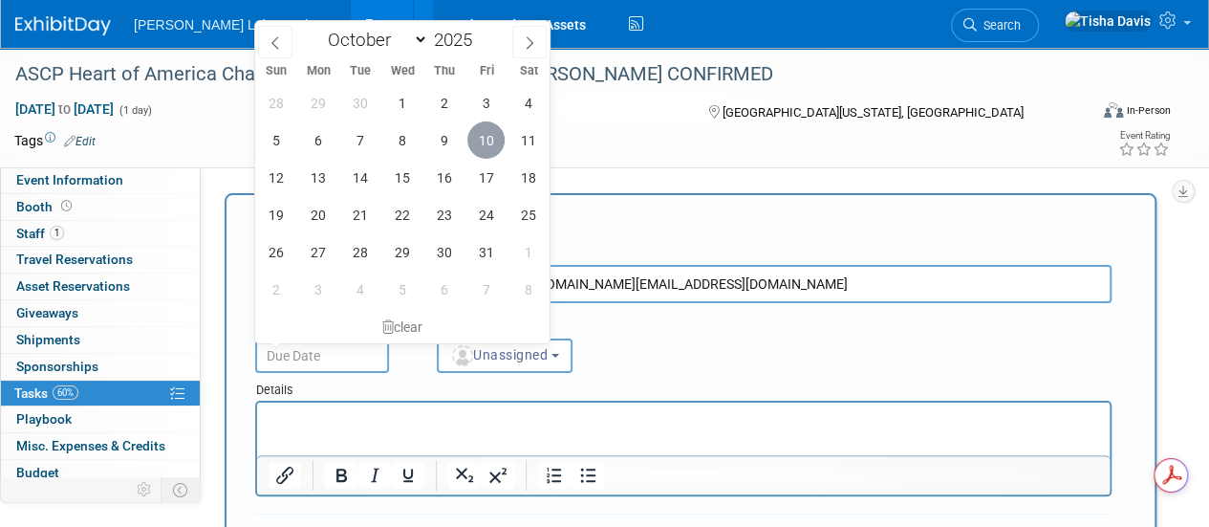
click at [489, 139] on span "10" at bounding box center [485, 139] width 37 height 37
type input "Oct 10, 2025"
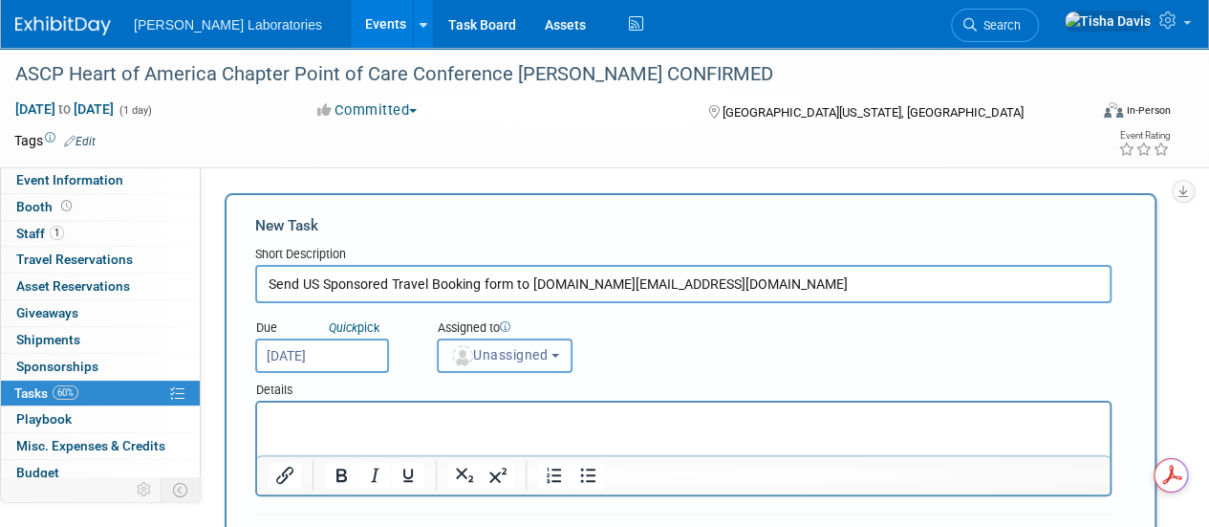
click at [559, 355] on b "button" at bounding box center [556, 356] width 8 height 4
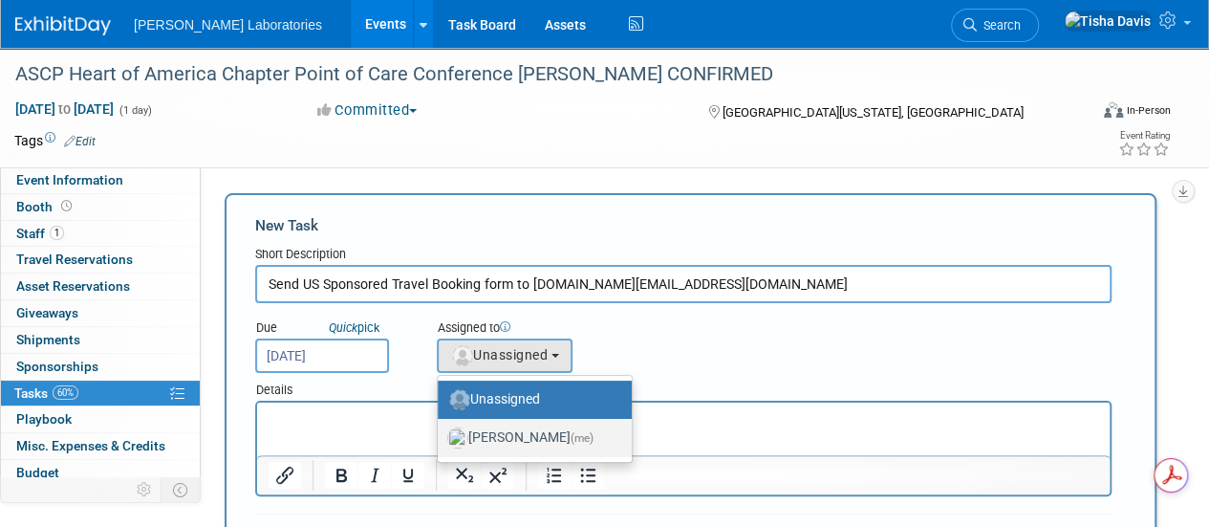
click at [509, 440] on label "Tisha Davis (me)" at bounding box center [529, 438] width 165 height 31
click at [441, 440] on input "Tisha Davis (me)" at bounding box center [434, 435] width 12 height 12
select select "2770856e-d6b1-4121-bfe1-202d7e478624"
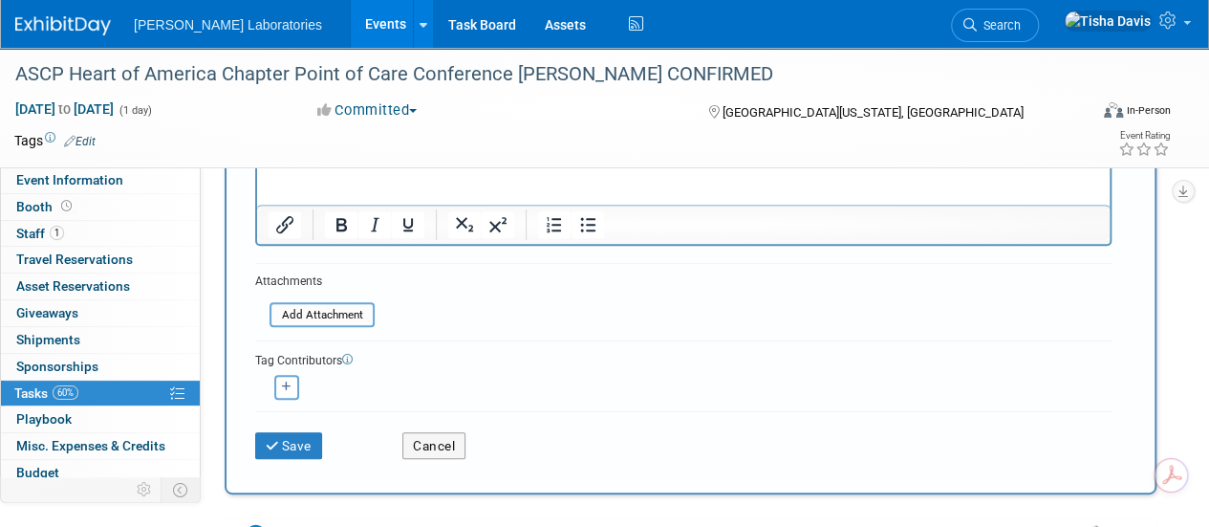
scroll to position [295, 0]
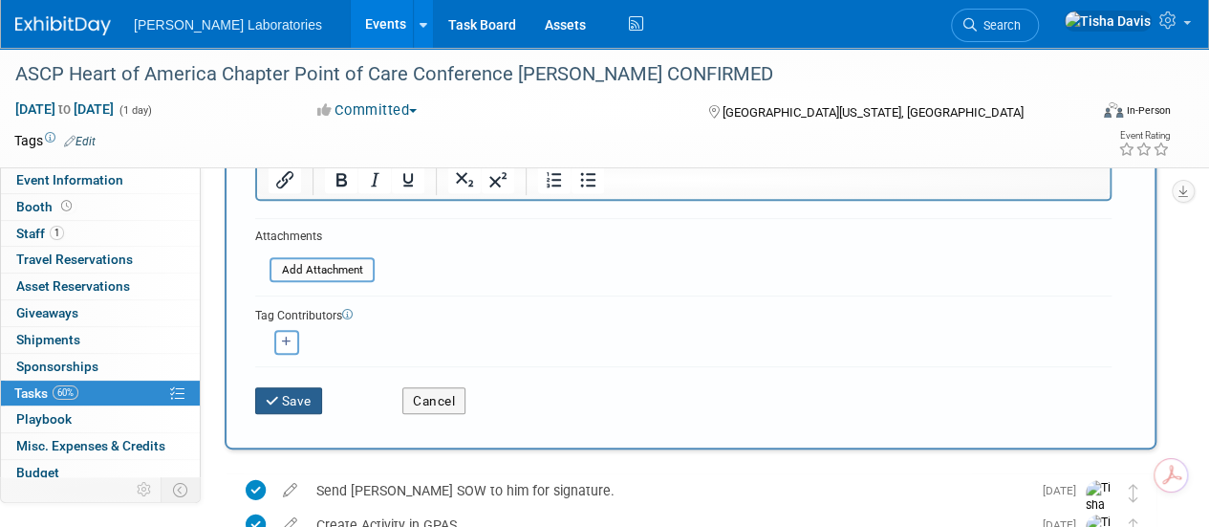
click at [302, 397] on button "Save" at bounding box center [288, 400] width 67 height 27
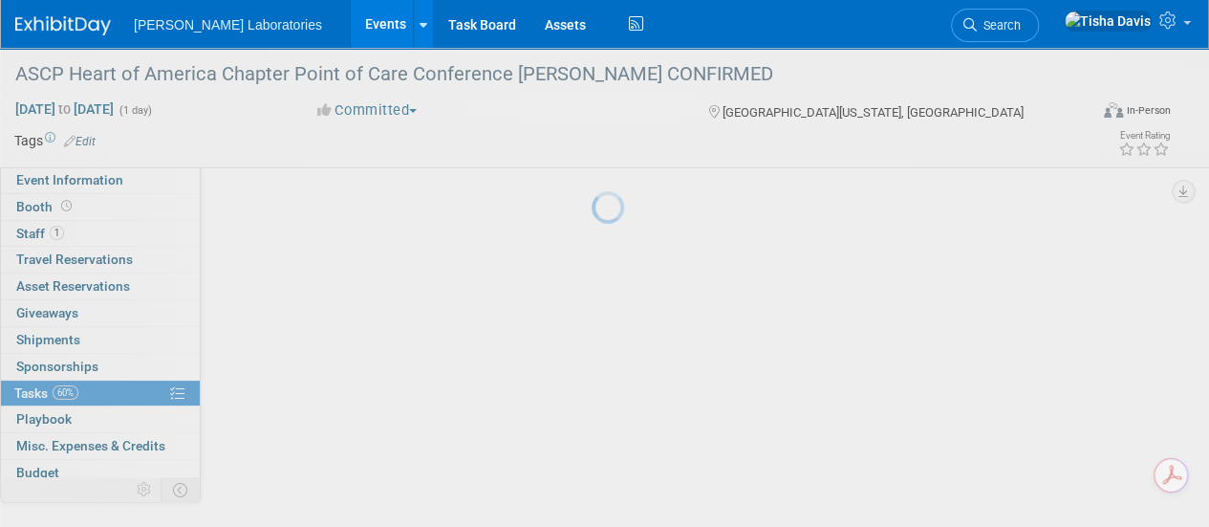
scroll to position [73, 0]
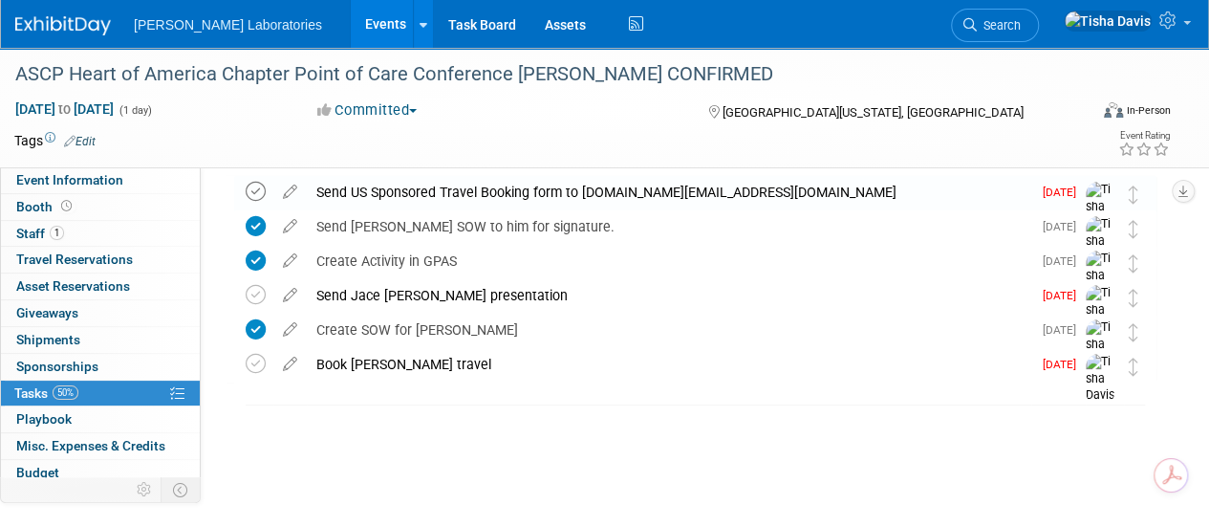
click at [252, 185] on icon at bounding box center [256, 192] width 20 height 20
click at [351, 20] on link "Events" at bounding box center [386, 24] width 70 height 48
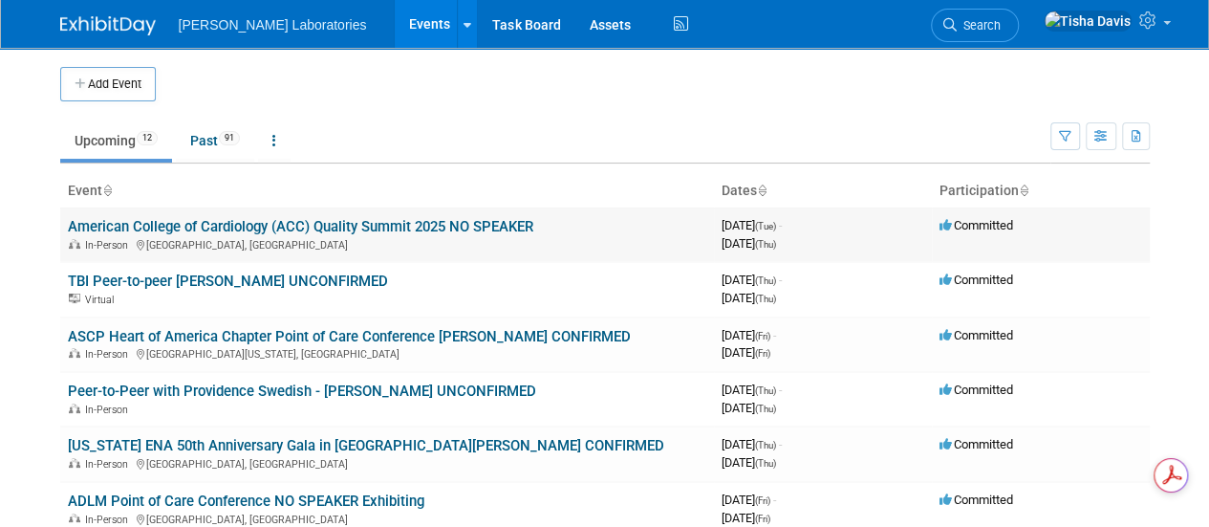
click at [219, 224] on link "American College of Cardiology (ACC) Quality Summit 2025 NO SPEAKER" at bounding box center [301, 226] width 466 height 17
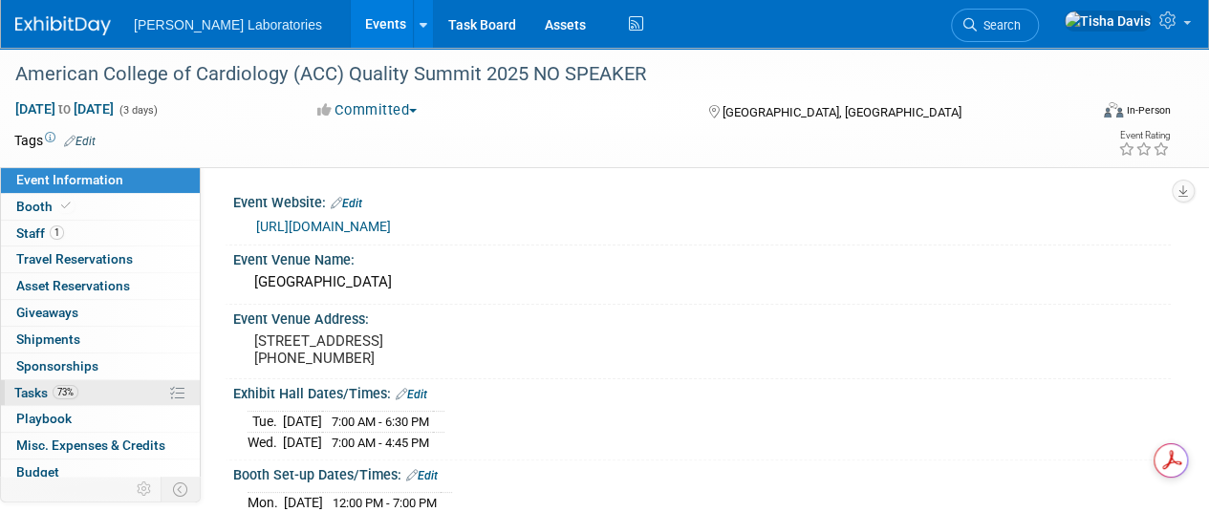
click at [49, 387] on span "Tasks 73%" at bounding box center [46, 392] width 64 height 15
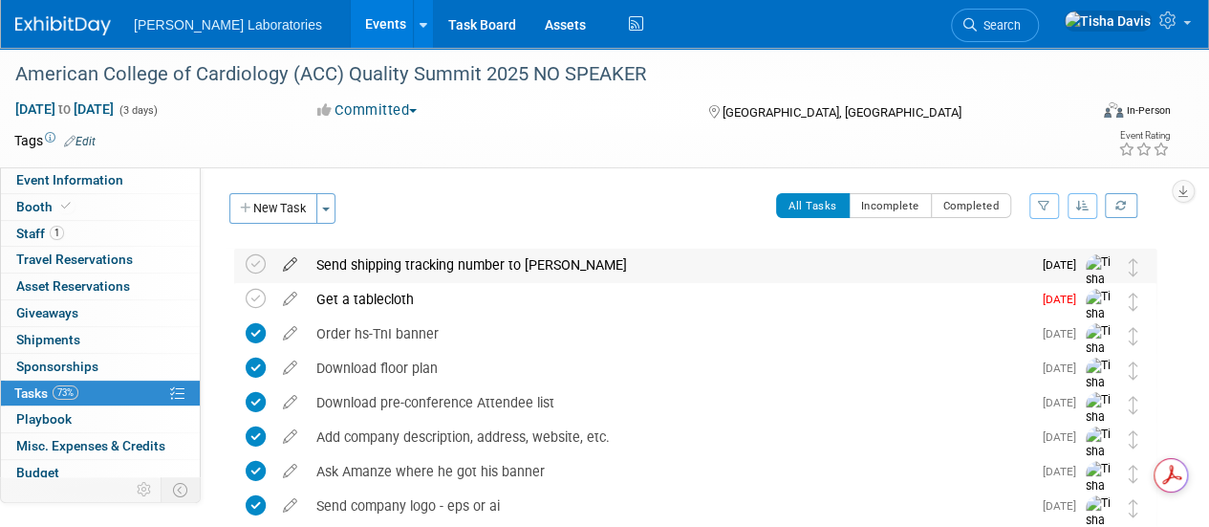
click at [291, 263] on icon at bounding box center [289, 261] width 33 height 24
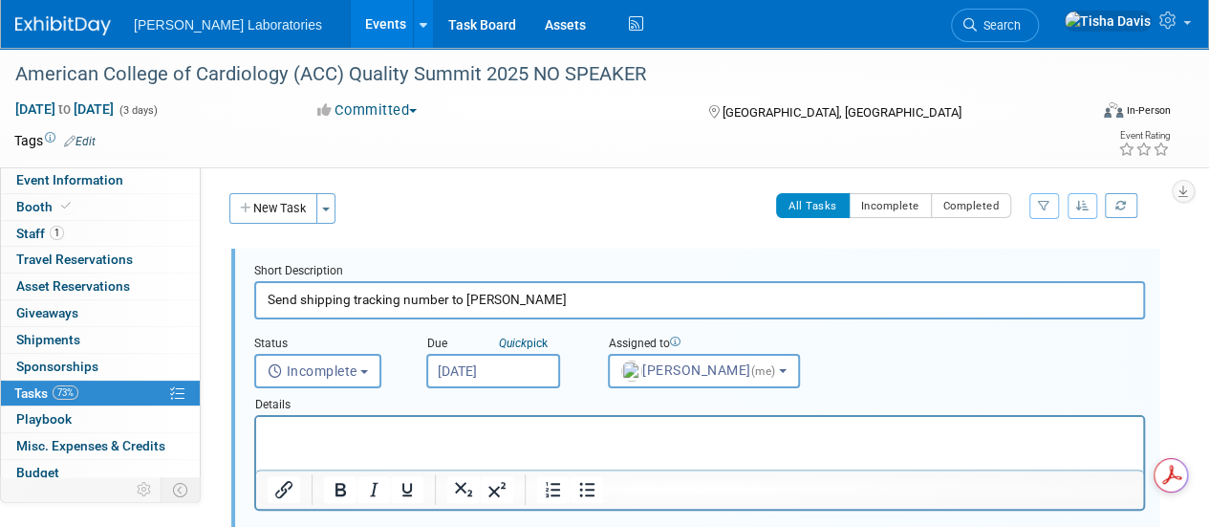
click at [452, 299] on input "Send shipping tracking number to Stacey" at bounding box center [699, 299] width 891 height 37
drag, startPoint x: 510, startPoint y: 309, endPoint x: 462, endPoint y: 305, distance: 48.0
click at [462, 305] on input "Send shipping tracking number fto Staceyo" at bounding box center [699, 299] width 891 height 37
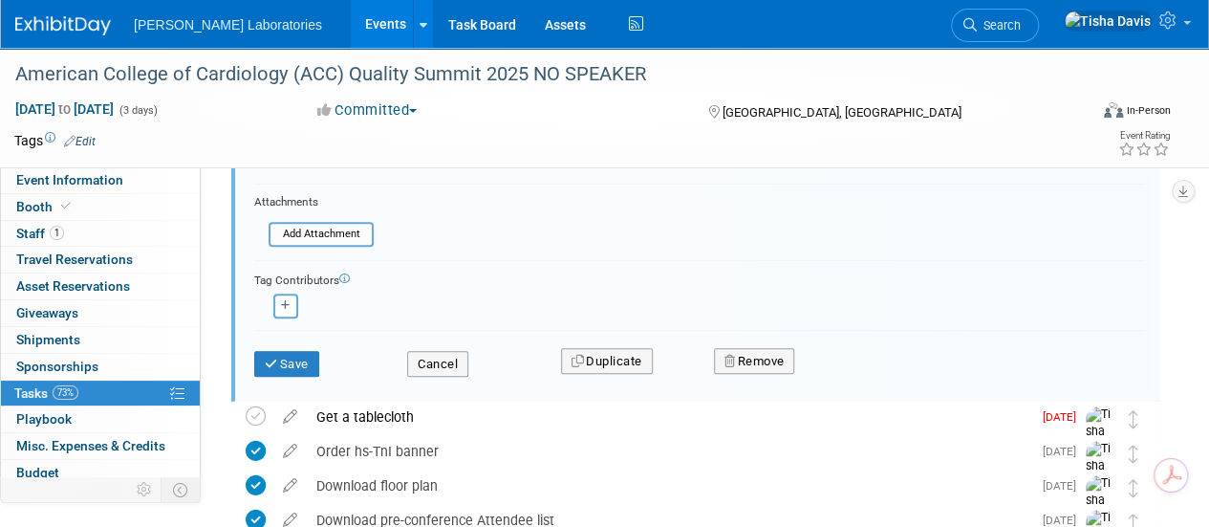
scroll to position [350, 0]
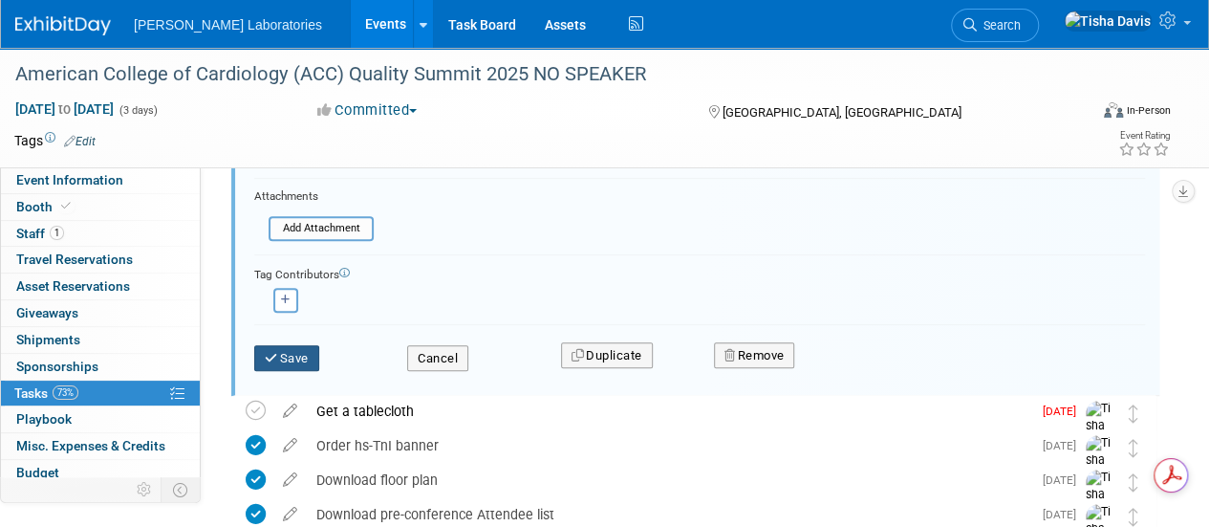
type input "Send shipping tracking number for banner to Staceyo"
click at [294, 352] on button "Save" at bounding box center [286, 358] width 65 height 27
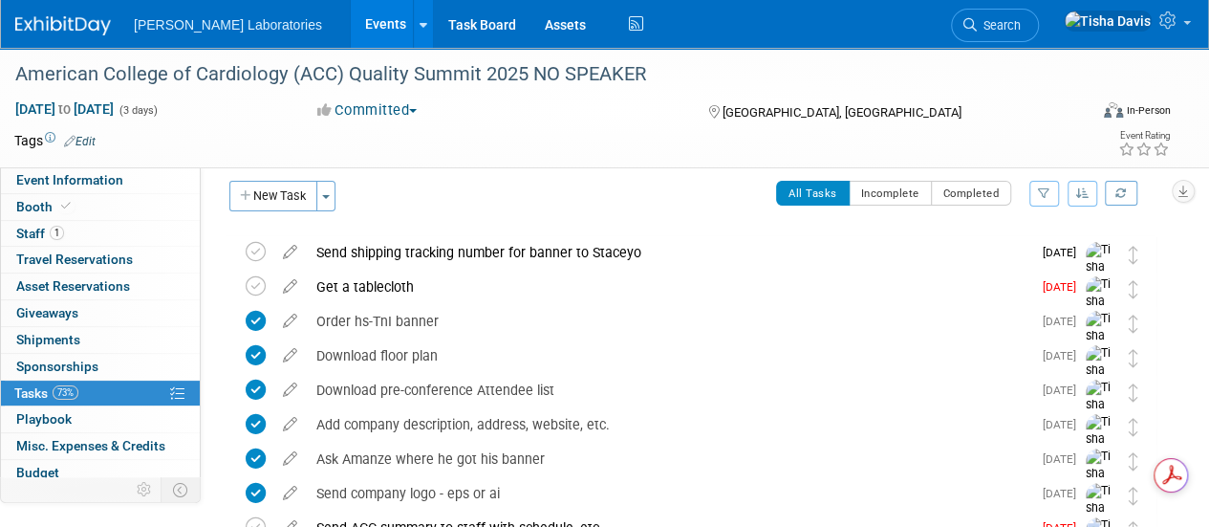
scroll to position [11, 0]
click at [293, 250] on icon at bounding box center [289, 249] width 33 height 24
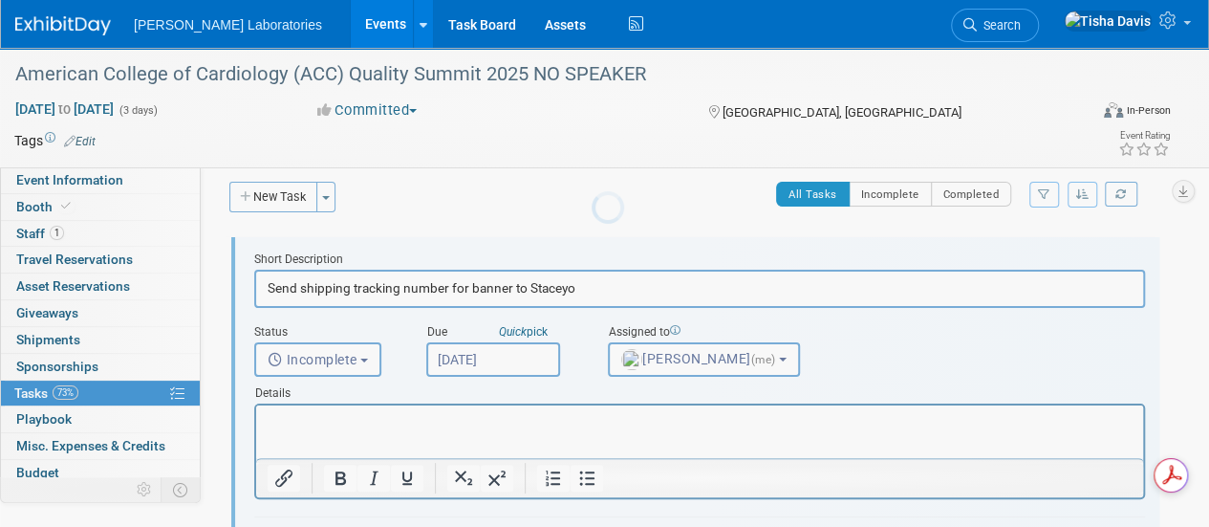
scroll to position [0, 0]
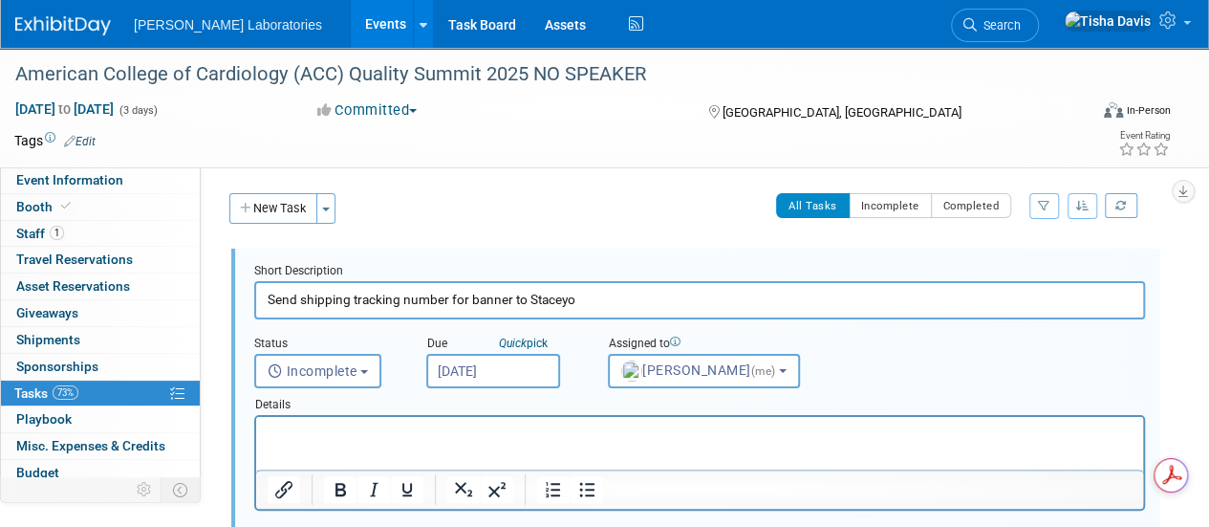
click at [382, 330] on div "Status <i class="far fa-clock" style="padding: 6px 4px 6px 1px;"></i> Incomplet…" at bounding box center [326, 357] width 172 height 61
click at [335, 297] on input "Send shipping tracking number for banner to Staceyo" at bounding box center [699, 299] width 891 height 37
drag, startPoint x: 264, startPoint y: 297, endPoint x: 600, endPoint y: 293, distance: 336.5
click at [600, 293] on input "Send shipping tracking number for banner to Staceyo" at bounding box center [699, 299] width 891 height 37
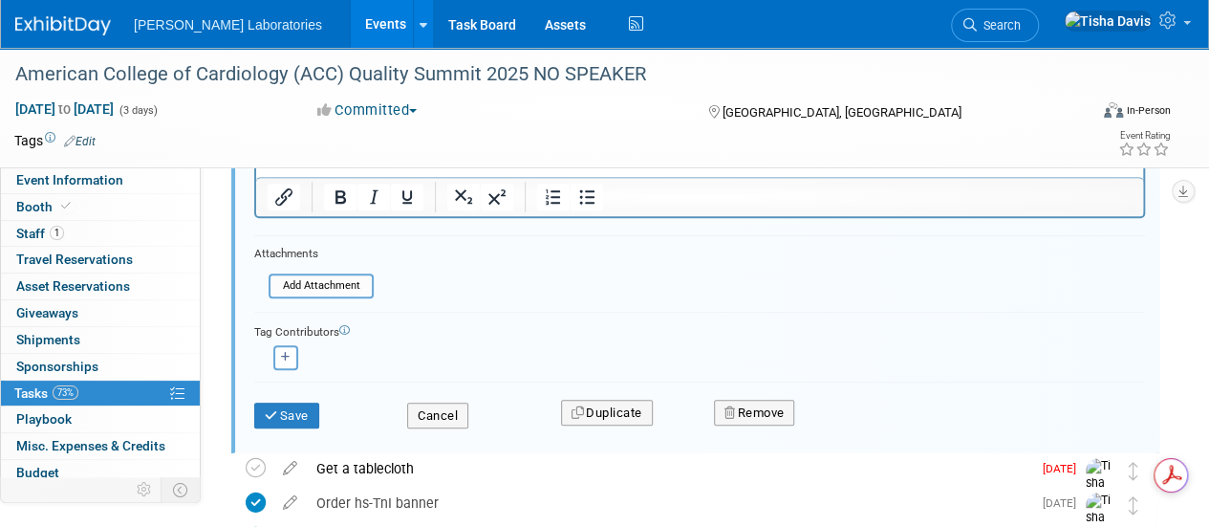
scroll to position [308, 0]
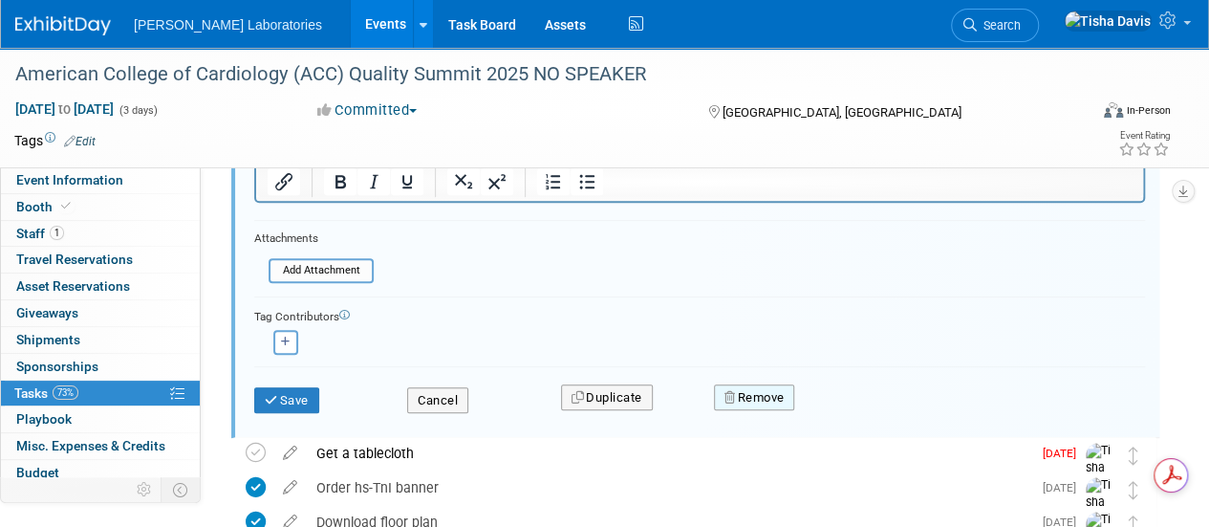
click at [757, 397] on button "Remove" at bounding box center [754, 397] width 81 height 27
click at [864, 418] on link "Yes" at bounding box center [861, 413] width 55 height 31
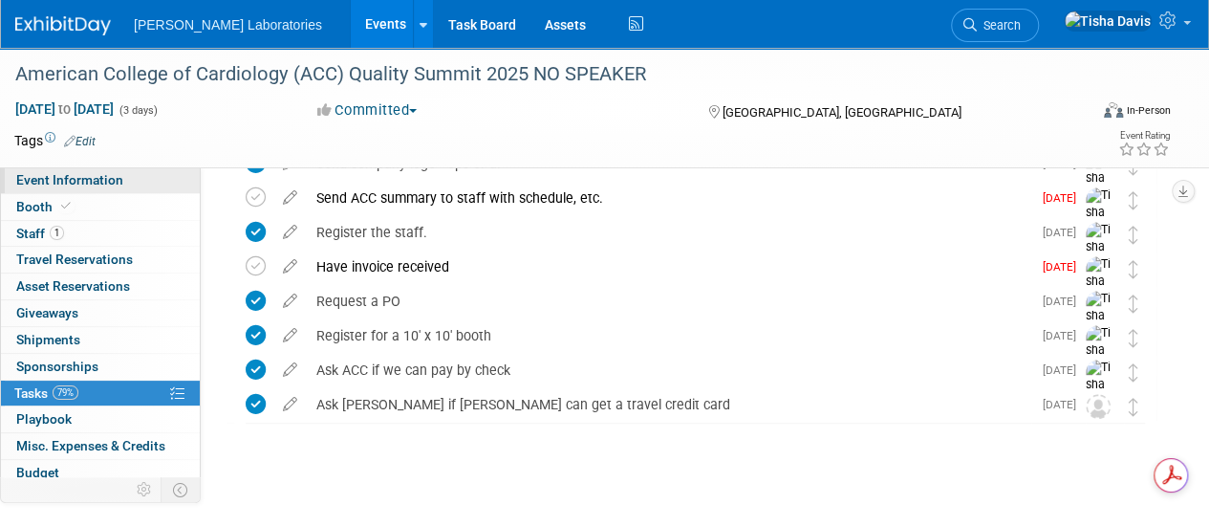
click at [117, 179] on span "Event Information" at bounding box center [69, 179] width 107 height 15
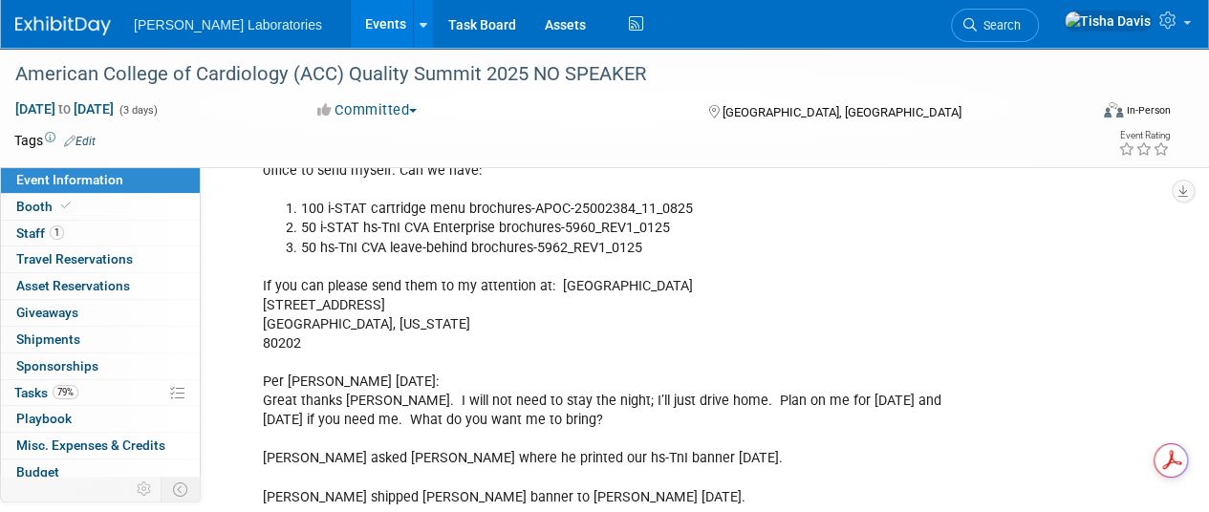
scroll to position [4217, 0]
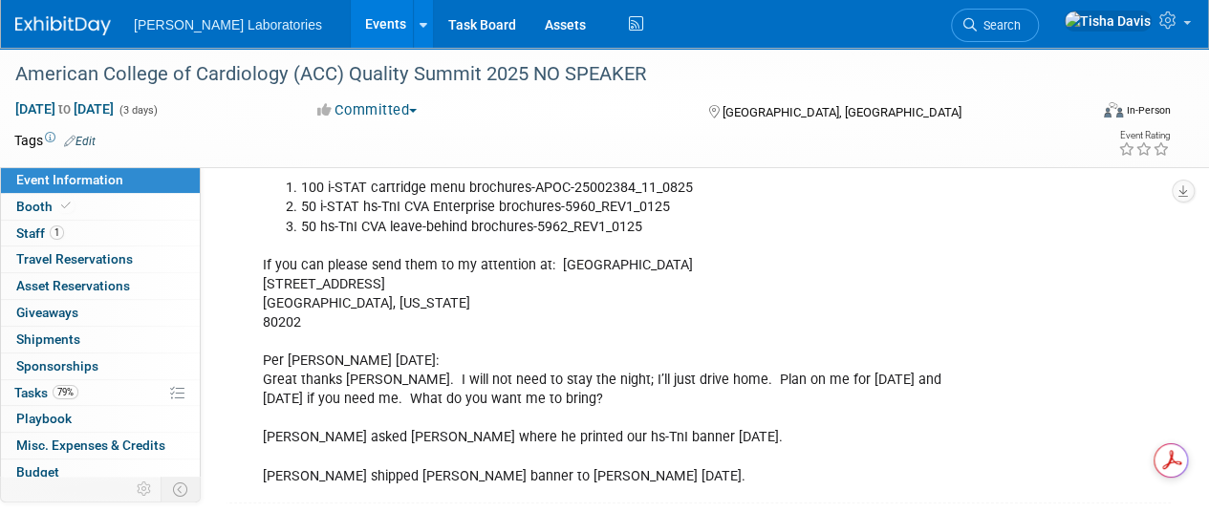
click at [351, 19] on link "Events" at bounding box center [386, 24] width 70 height 48
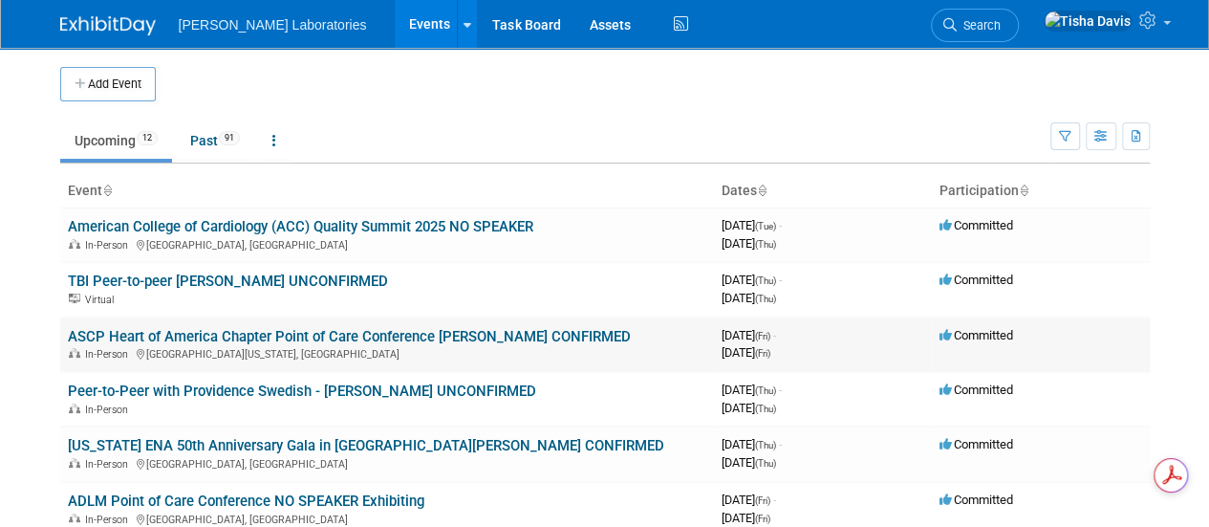
click at [195, 331] on link "ASCP Heart of America Chapter Point of Care Conference [PERSON_NAME] CONFIRMED" at bounding box center [349, 336] width 563 height 17
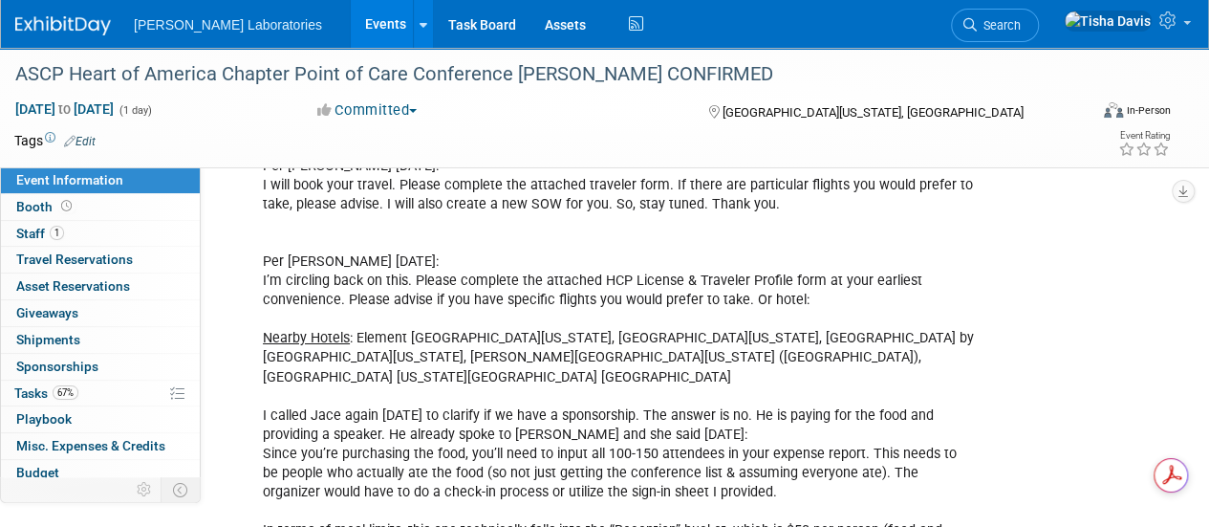
scroll to position [3266, 0]
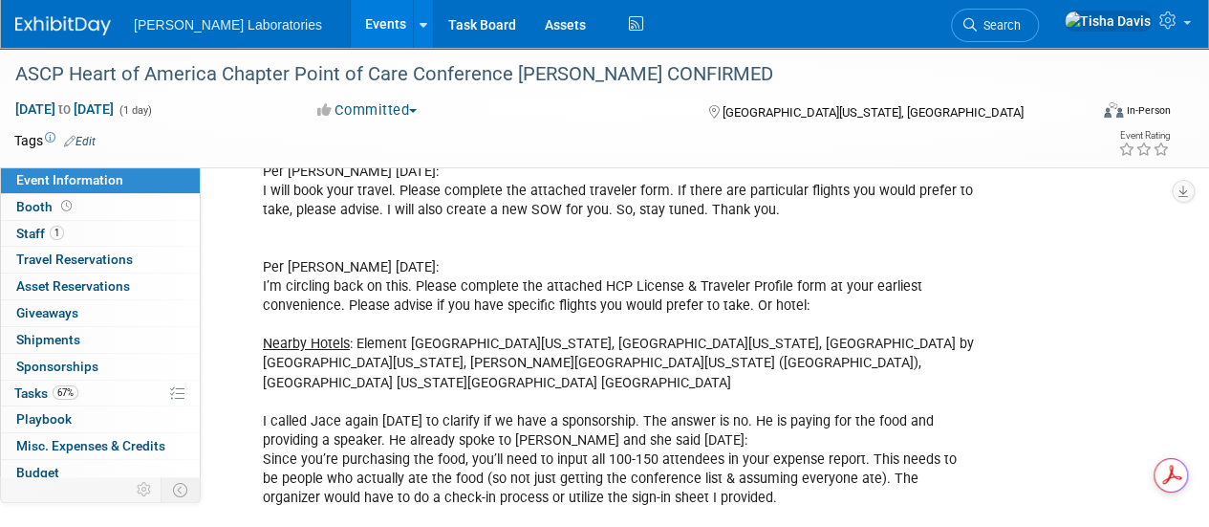
click at [351, 33] on link "Events" at bounding box center [386, 24] width 70 height 48
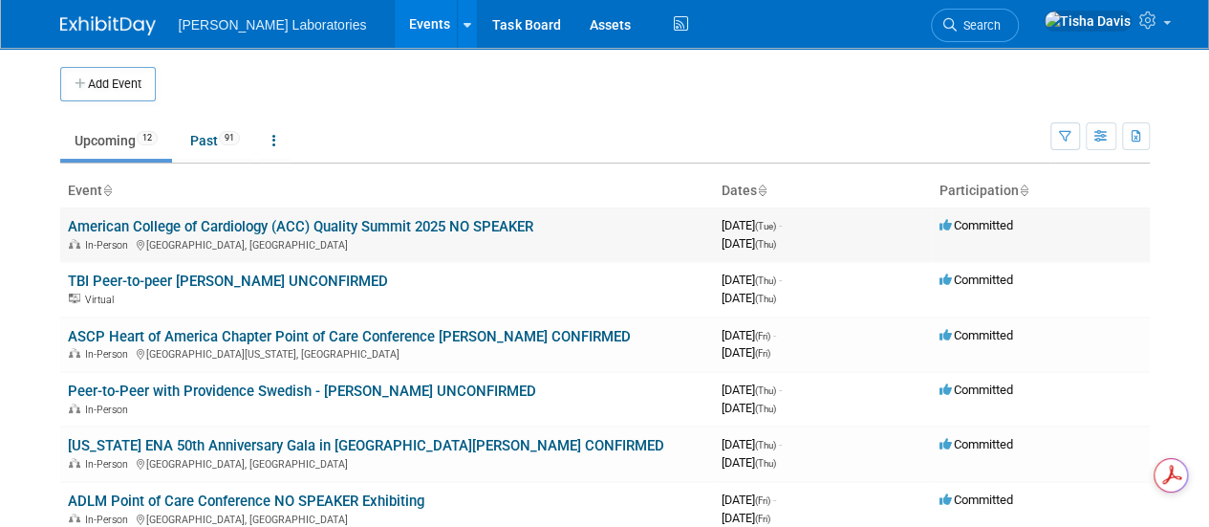
click at [464, 223] on link "American College of Cardiology (ACC) Quality Summit 2025 NO SPEAKER" at bounding box center [301, 226] width 466 height 17
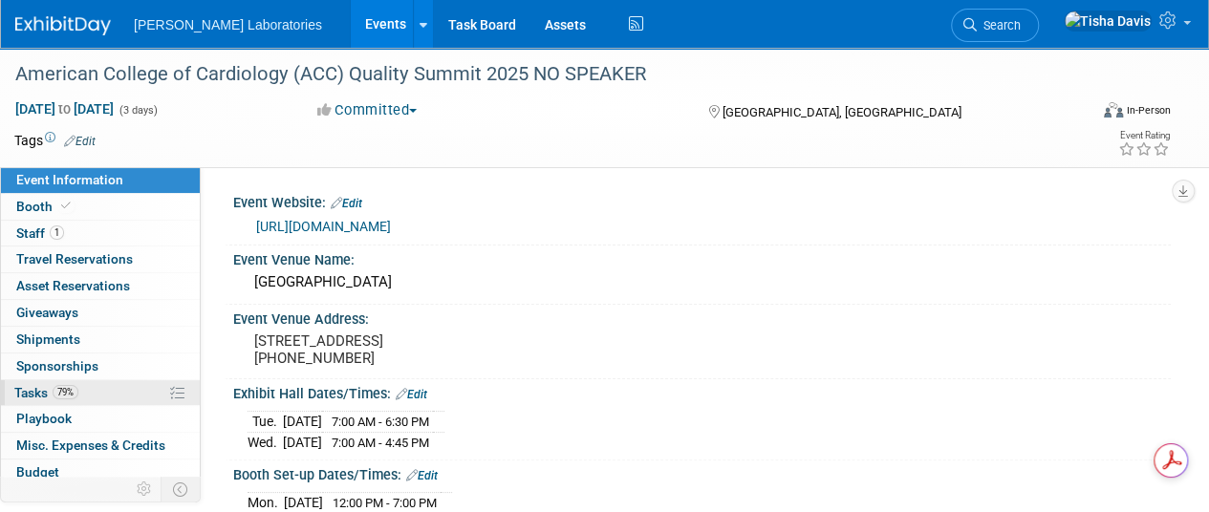
click at [33, 387] on span "Tasks 79%" at bounding box center [46, 392] width 64 height 15
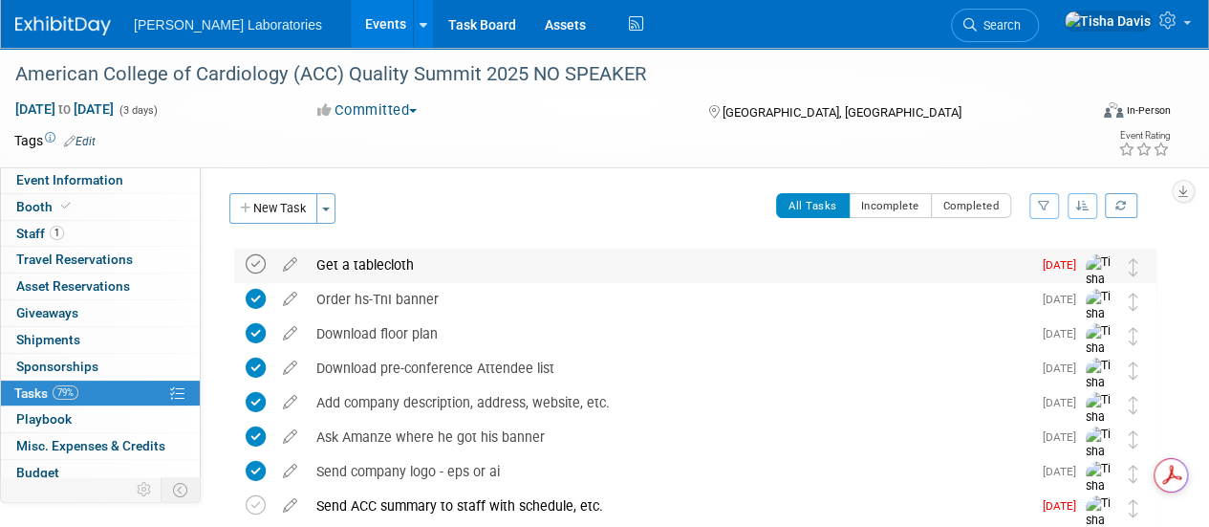
click at [255, 261] on icon at bounding box center [256, 264] width 20 height 20
click at [534, 298] on div "Order hs-TnI banner" at bounding box center [669, 299] width 725 height 33
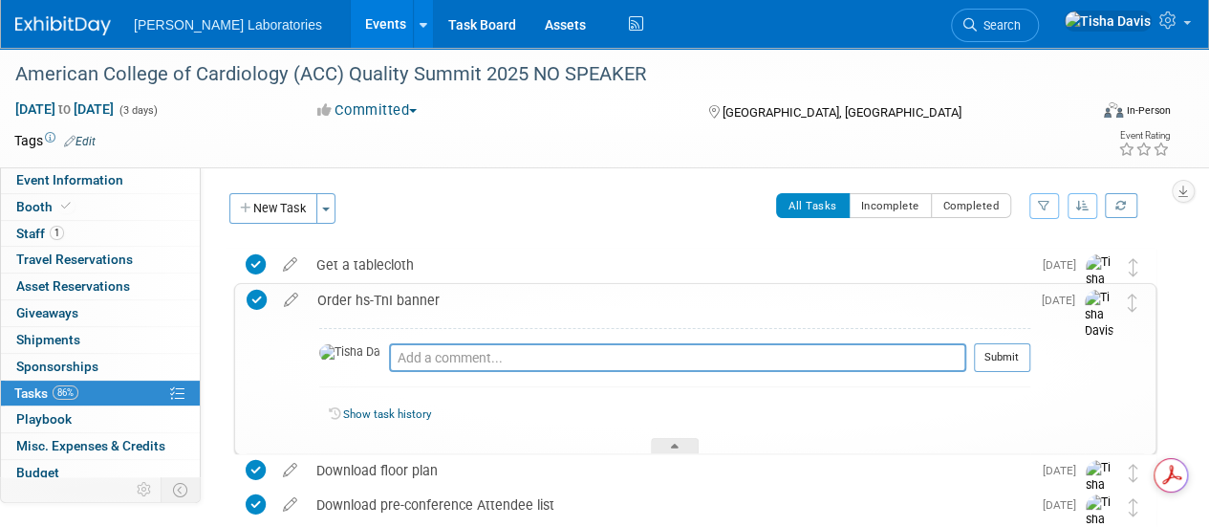
drag, startPoint x: 611, startPoint y: 189, endPoint x: 533, endPoint y: 236, distance: 90.5
click at [533, 236] on td "All Tasks Incomplete Completed Filter by Assignee -- Select Assignee -- All una…" at bounding box center [751, 215] width 811 height 45
click at [86, 360] on span "Sponsorships 0" at bounding box center [57, 365] width 82 height 15
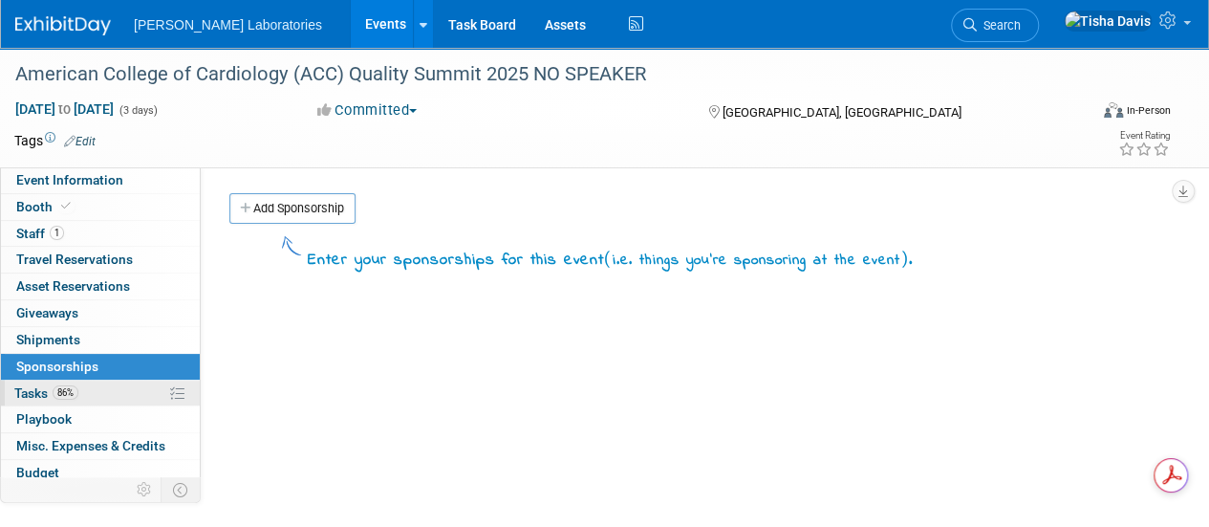
click at [66, 387] on span "86%" at bounding box center [66, 392] width 26 height 14
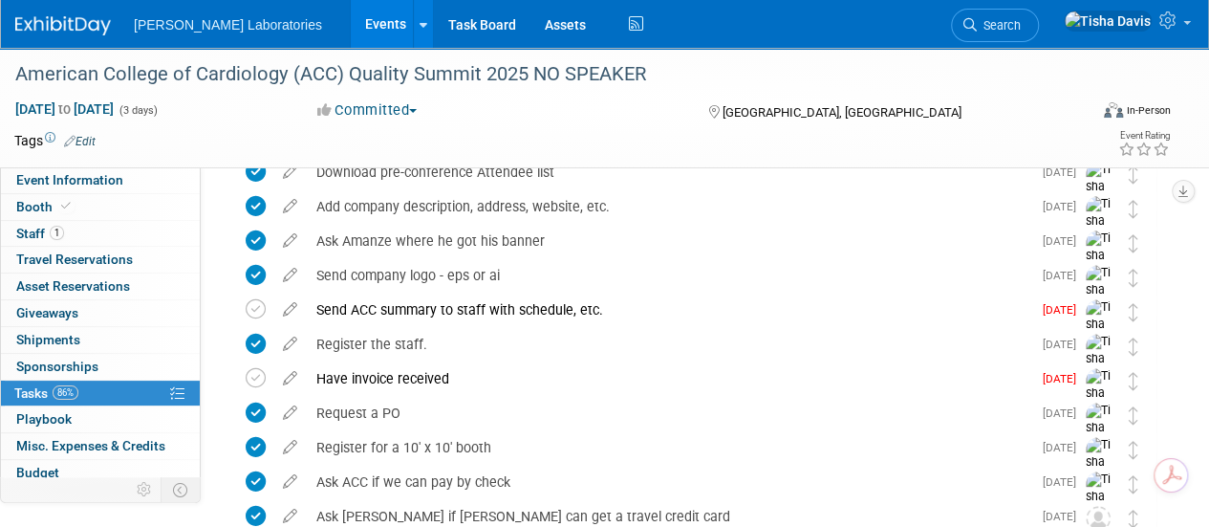
scroll to position [189, 0]
